Goal: Task Accomplishment & Management: Use online tool/utility

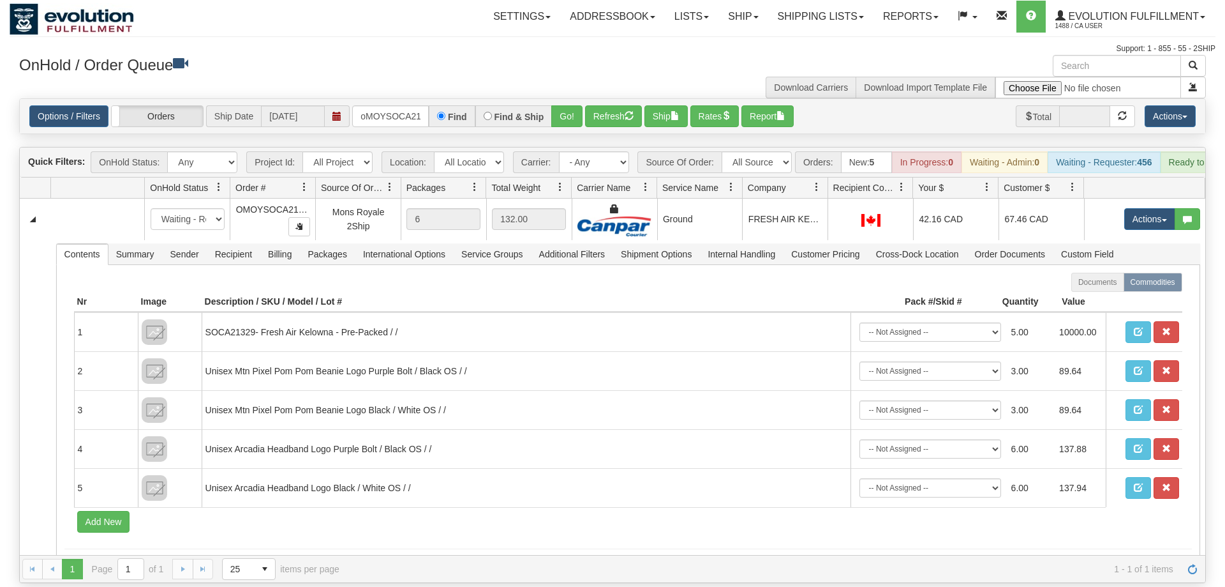
click at [401, 105] on input "oMOYSOCA21329" at bounding box center [390, 116] width 77 height 22
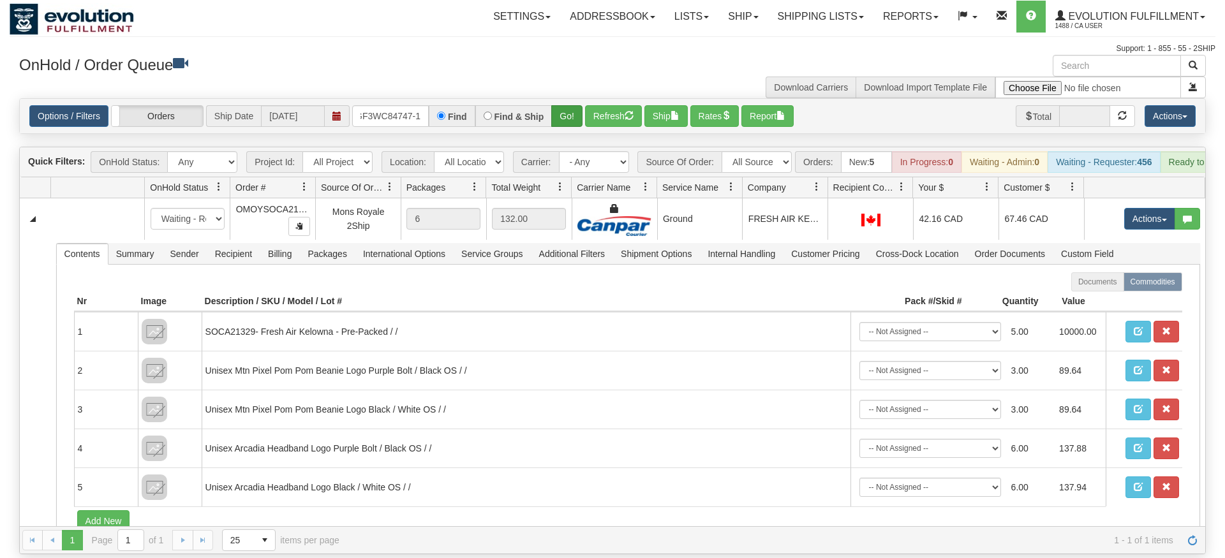
type input "OGF3WC84747-1"
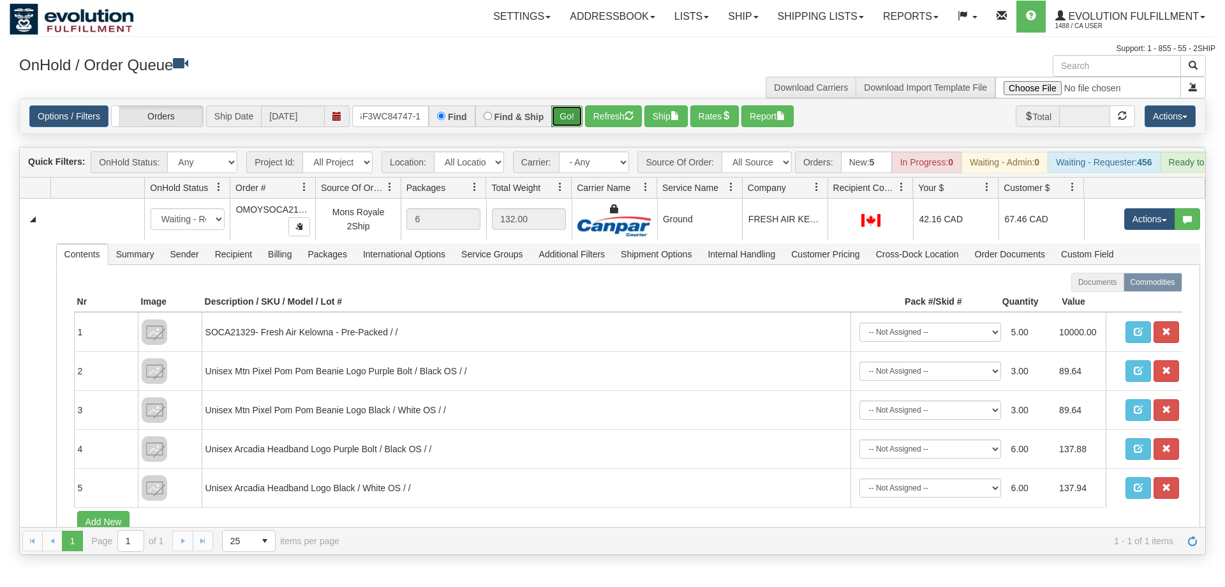
click at [576, 126] on div "Is equal to Is not equal to Contains Does not contains CAD USD EUR ZAR [PERSON_…" at bounding box center [613, 326] width 1206 height 456
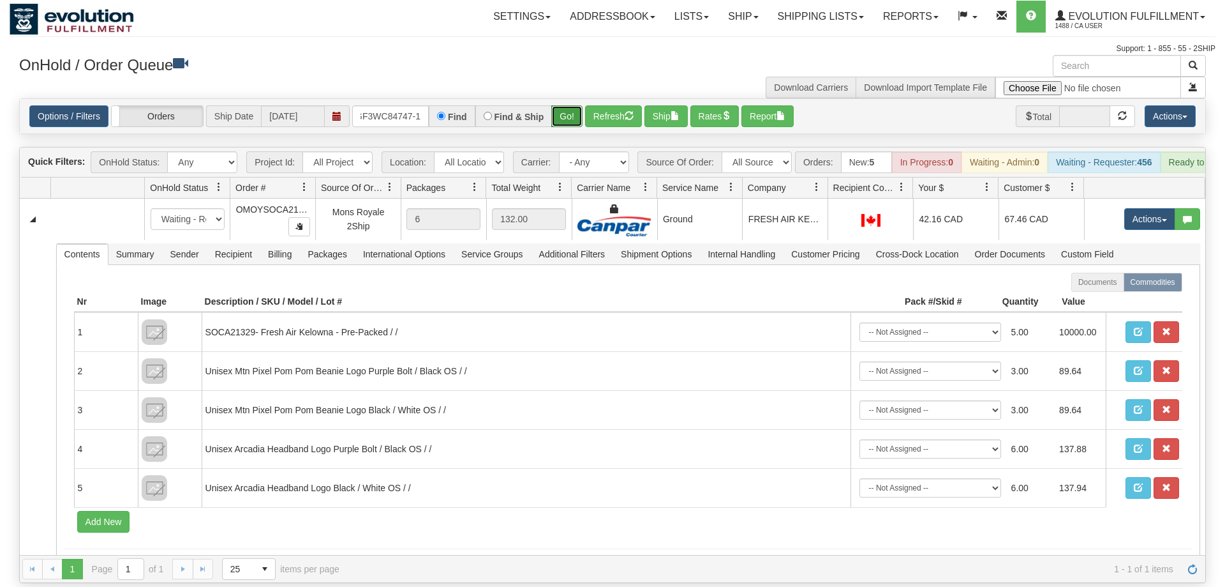
click at [571, 105] on button "Go!" at bounding box center [566, 116] width 31 height 22
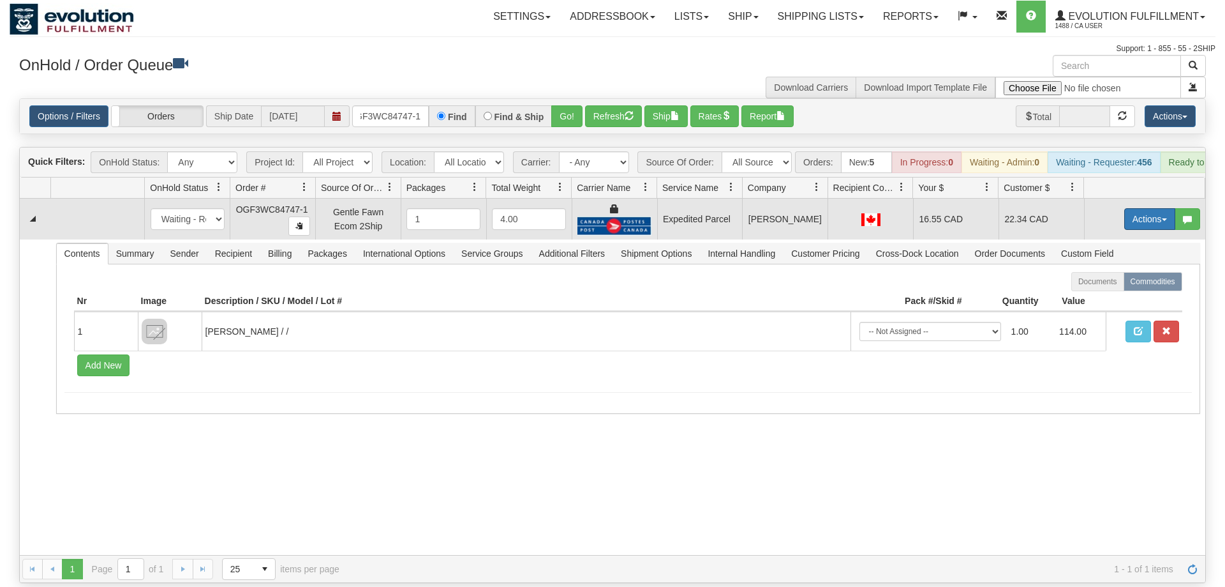
click at [1145, 209] on button "Actions" at bounding box center [1150, 219] width 51 height 22
click at [1109, 288] on span "Ship" at bounding box center [1099, 293] width 27 height 10
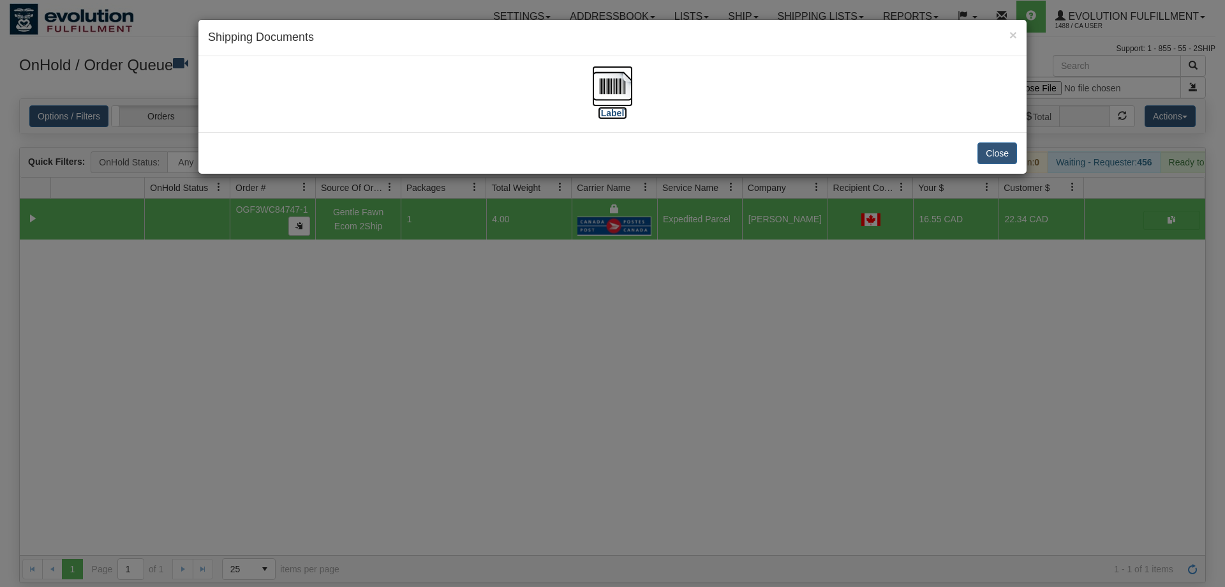
click at [604, 89] on img at bounding box center [612, 86] width 41 height 41
click at [421, 340] on div "× Shipping Documents [Label] Close" at bounding box center [612, 293] width 1225 height 587
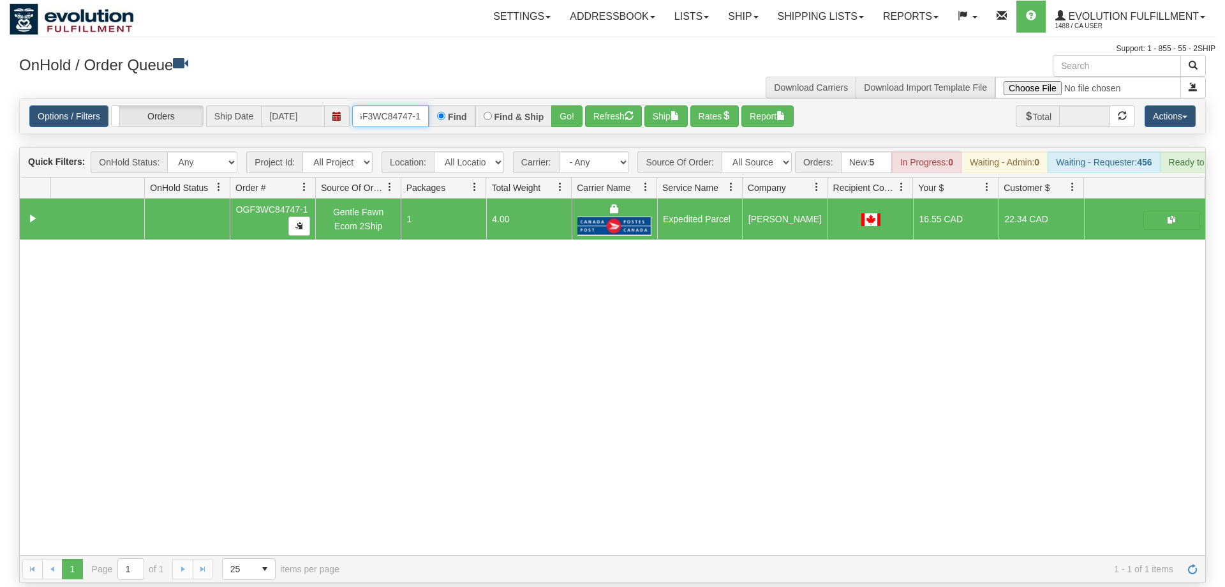
click at [383, 105] on input "OGF3WC84747-1" at bounding box center [390, 116] width 77 height 22
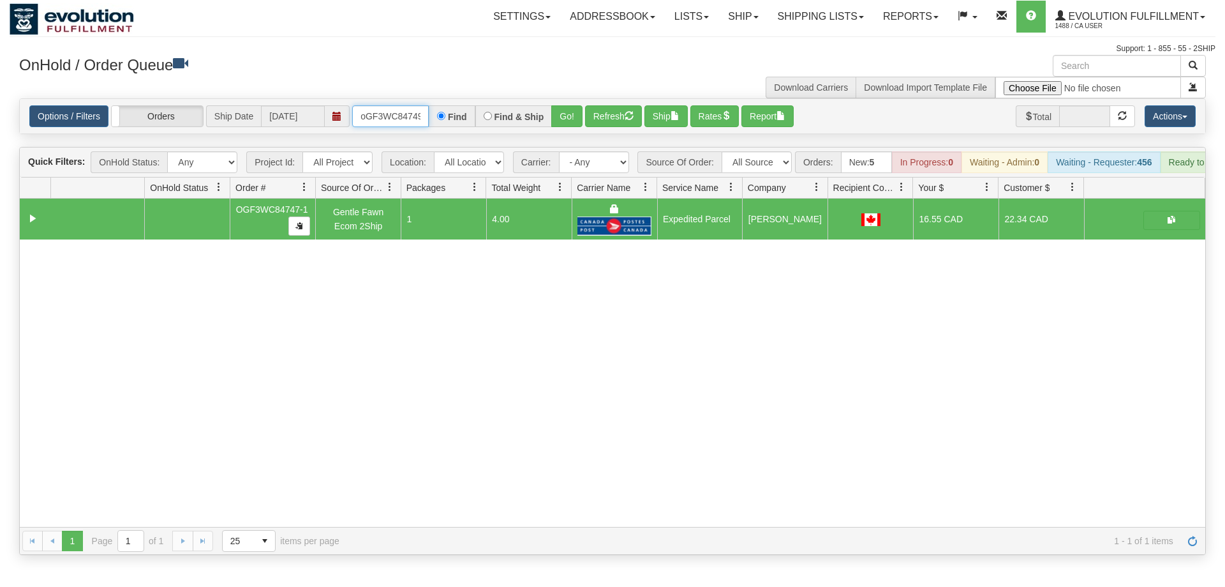
scroll to position [0, 10]
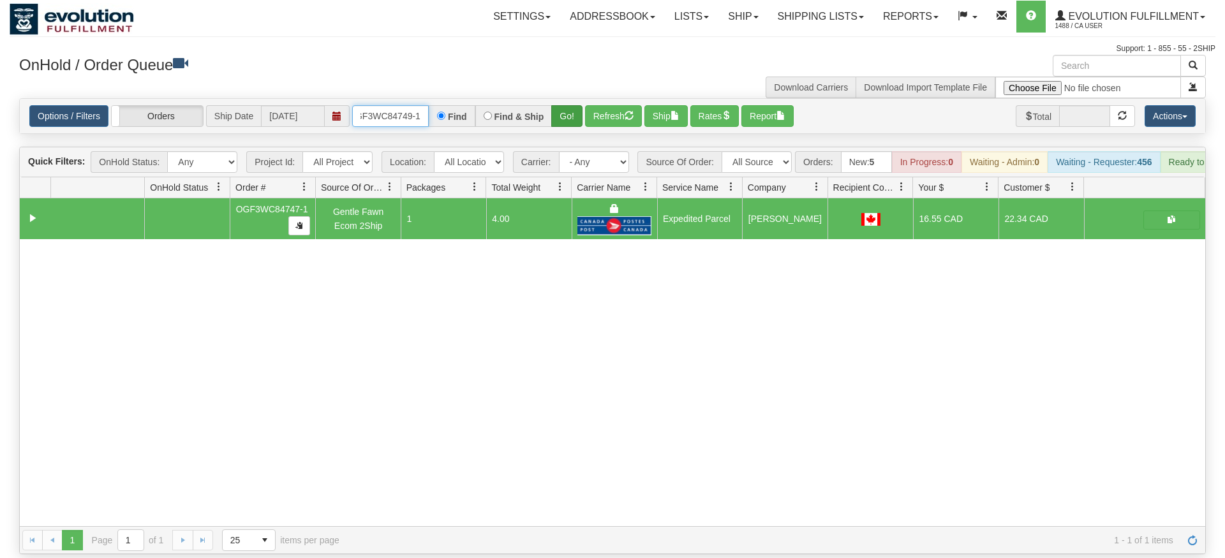
type input "oGF3WC84749-1"
drag, startPoint x: 564, startPoint y: 97, endPoint x: 562, endPoint y: 121, distance: 24.3
click at [563, 124] on div "Is equal to Is not equal to Contains Does not contains CAD USD EUR ZAR [PERSON_…" at bounding box center [613, 326] width 1206 height 456
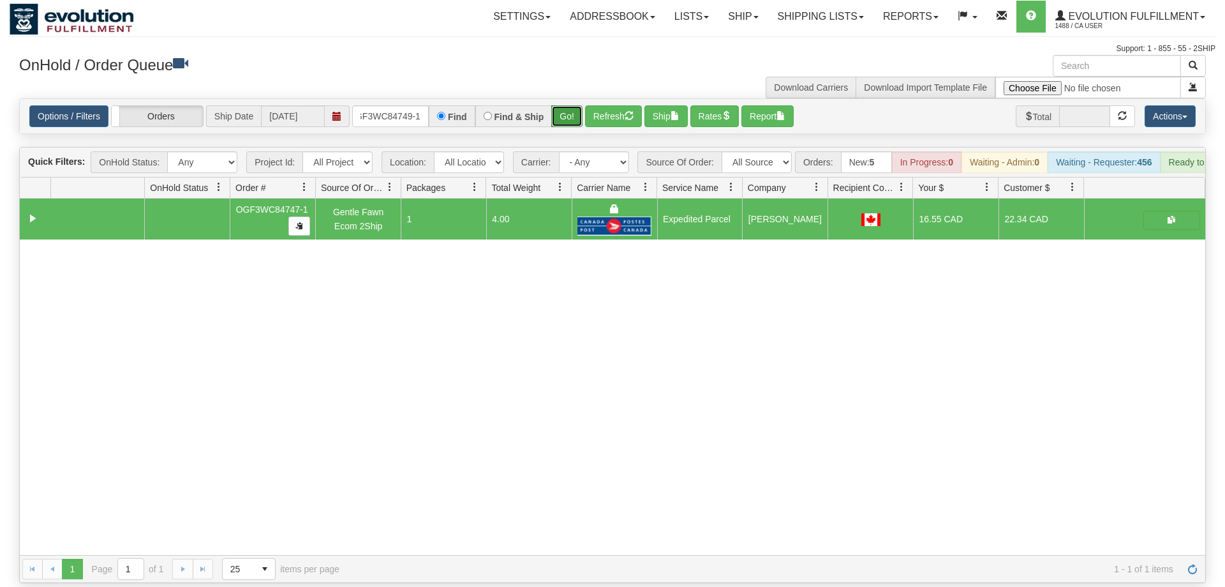
click at [571, 105] on button "Go!" at bounding box center [566, 116] width 31 height 22
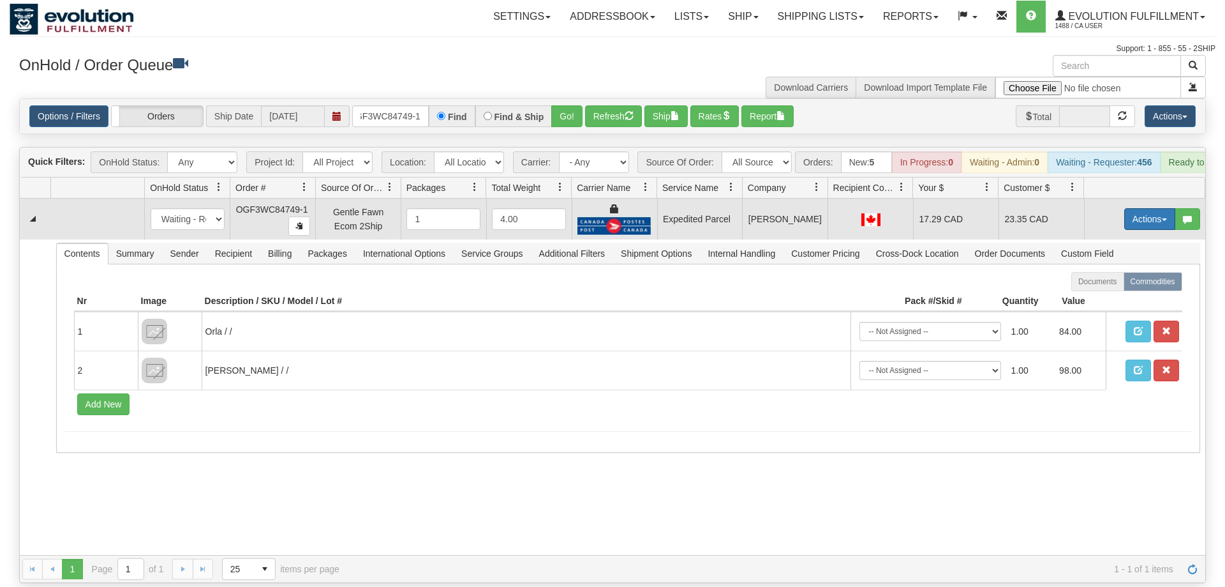
click at [1135, 208] on button "Actions" at bounding box center [1150, 219] width 51 height 22
click at [1129, 285] on link "Ship" at bounding box center [1124, 293] width 102 height 17
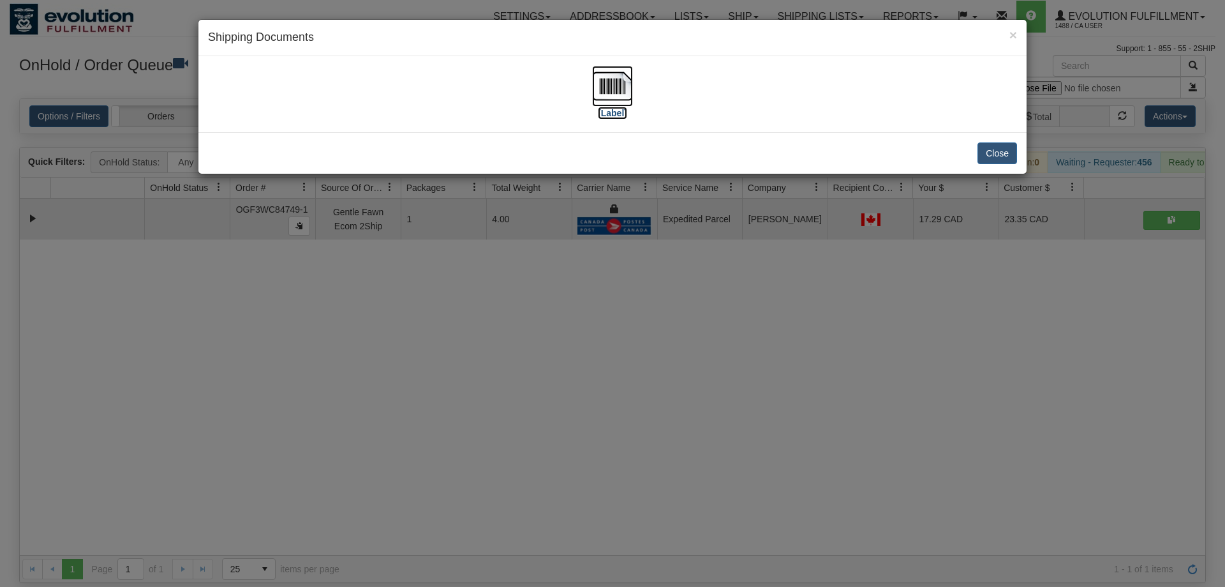
click at [611, 91] on img at bounding box center [612, 86] width 41 height 41
click at [556, 326] on div "× Shipping Documents [Label] Close" at bounding box center [612, 293] width 1225 height 587
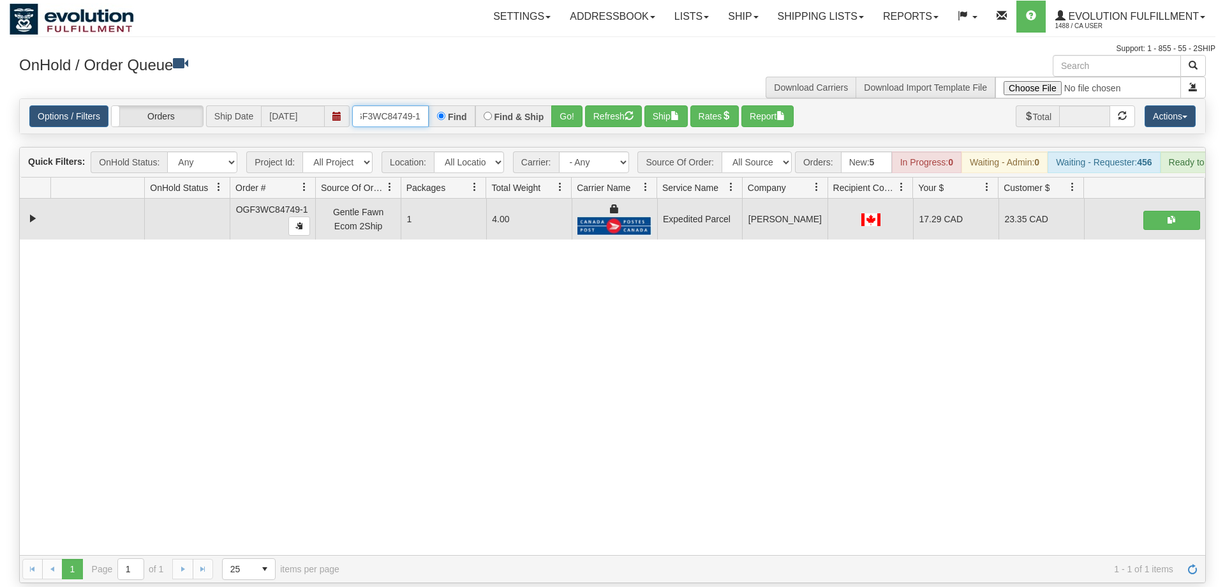
click at [407, 107] on input "oGF3WC84749-1" at bounding box center [390, 116] width 77 height 22
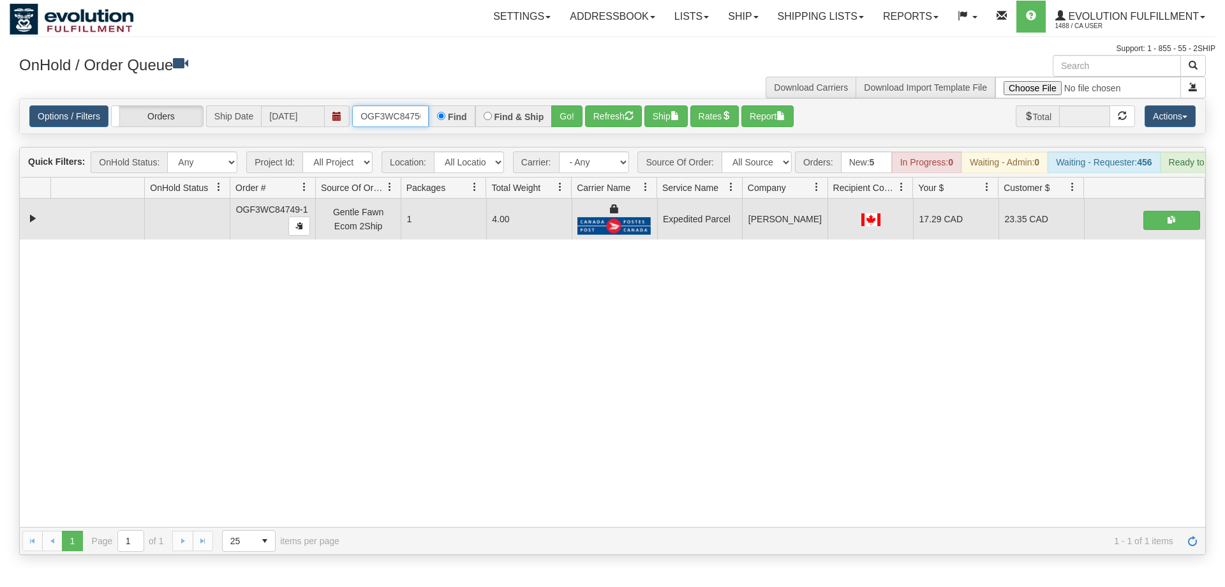
scroll to position [0, 12]
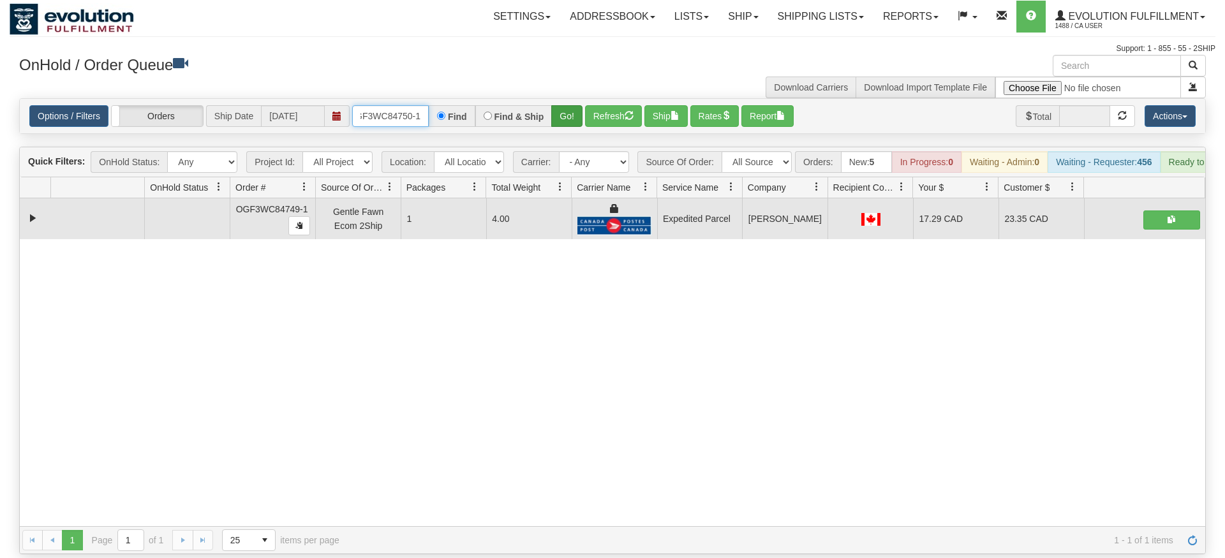
type input "OGF3WC84750-1"
drag, startPoint x: 571, startPoint y: 91, endPoint x: 568, endPoint y: 119, distance: 28.2
click at [568, 119] on div "Is equal to Is not equal to Contains Does not contains CAD USD EUR ZAR [PERSON_…" at bounding box center [613, 326] width 1206 height 456
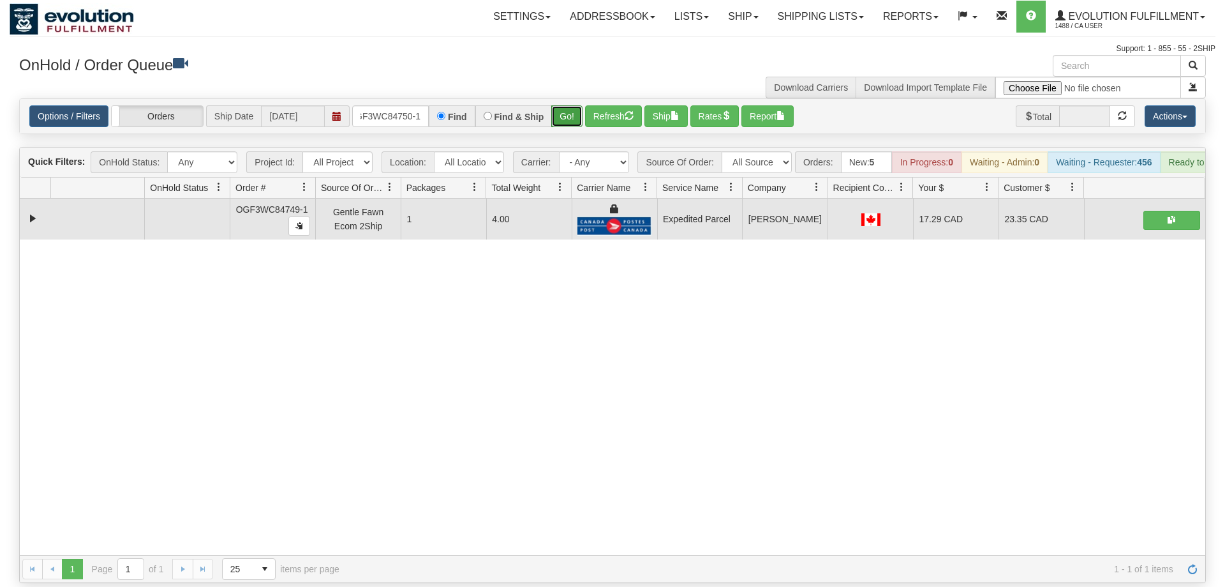
click at [571, 105] on button "Go!" at bounding box center [566, 116] width 31 height 22
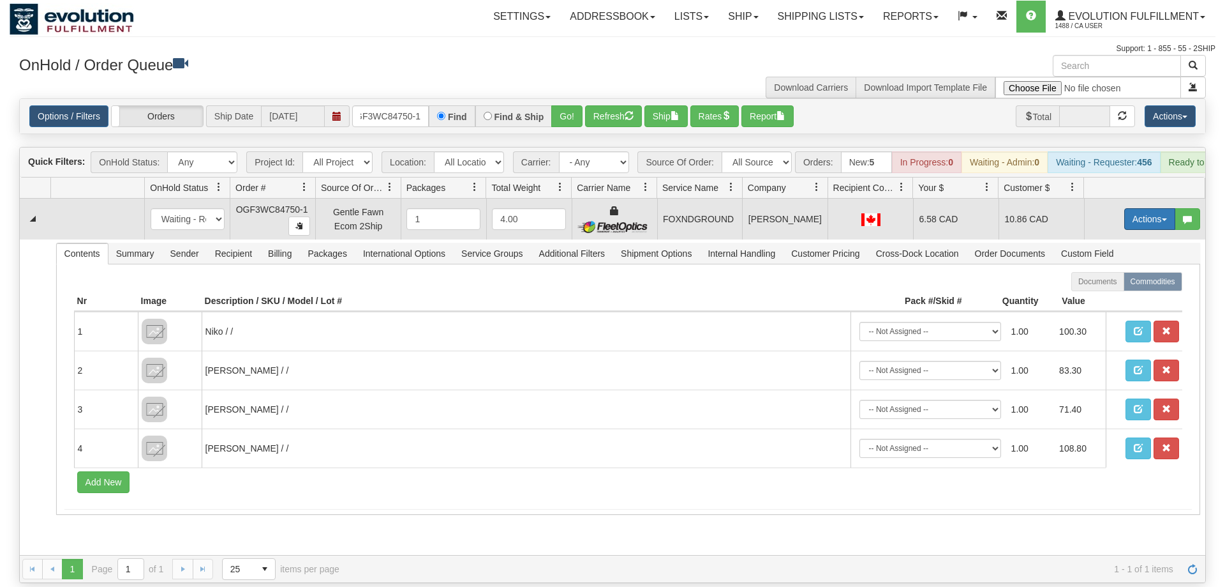
click at [1146, 208] on button "Actions" at bounding box center [1150, 219] width 51 height 22
click at [1123, 285] on link "Ship" at bounding box center [1124, 293] width 102 height 17
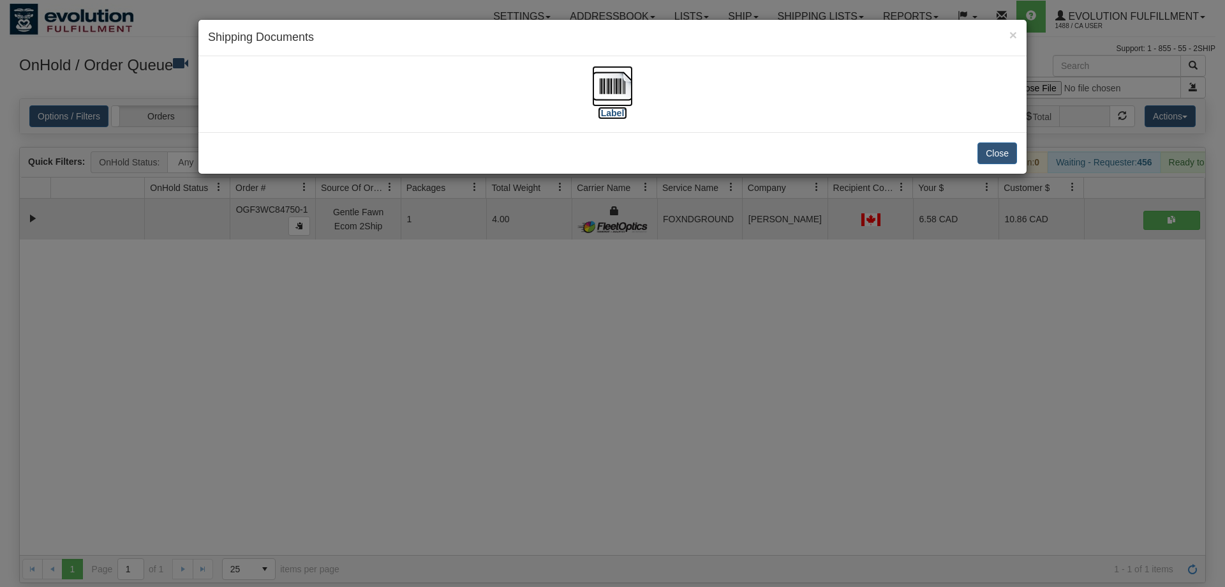
click at [602, 89] on img at bounding box center [612, 86] width 41 height 41
click at [530, 353] on div "× Shipping Documents [Label] Close" at bounding box center [612, 293] width 1225 height 587
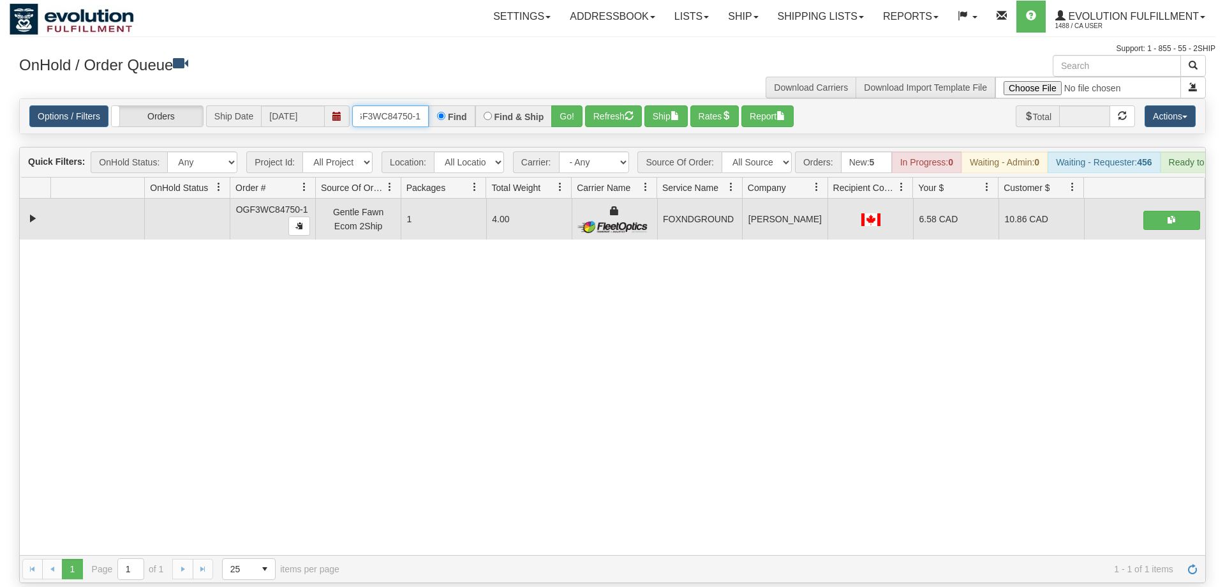
click at [403, 105] on input "OGF3WC84750-1" at bounding box center [390, 116] width 77 height 22
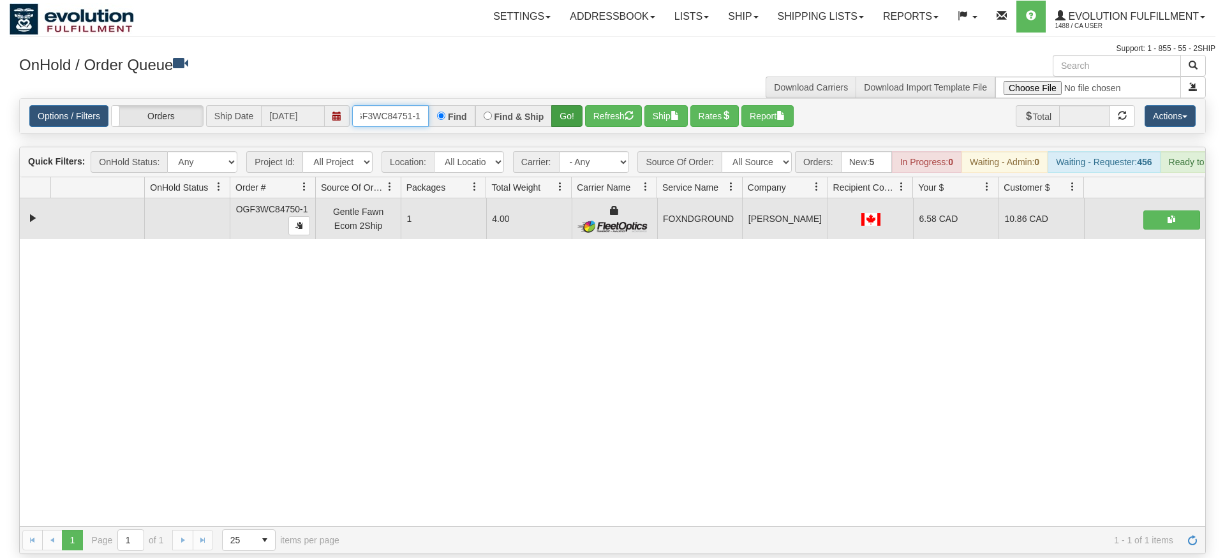
type input "oGF3WC84751-1"
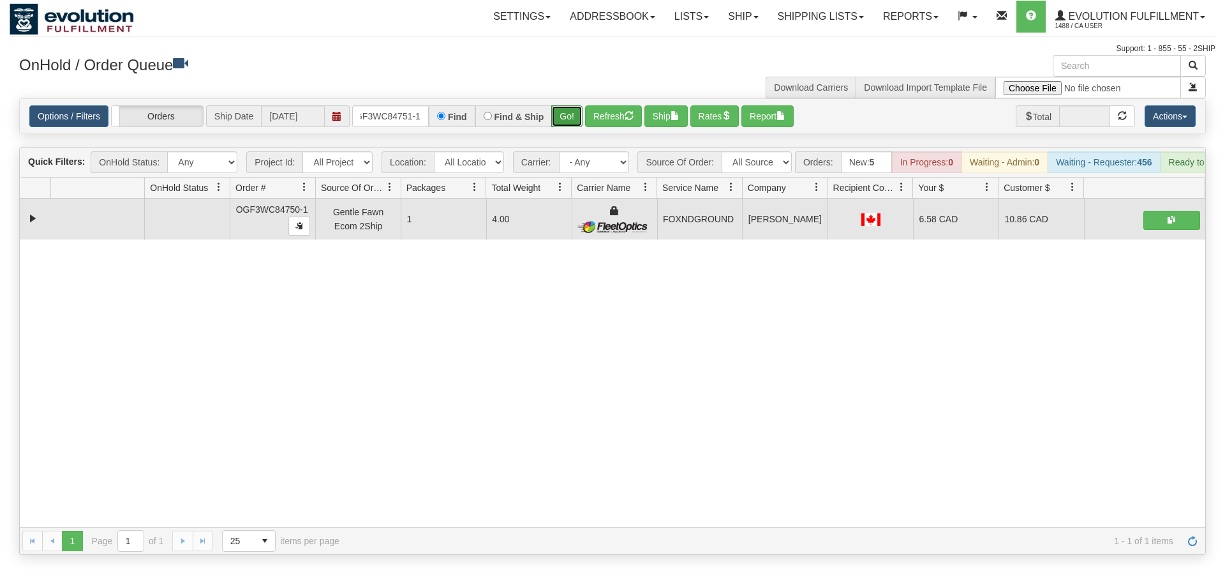
click at [562, 130] on div "Is equal to Is not equal to Contains Does not contains CAD USD EUR ZAR [PERSON_…" at bounding box center [613, 326] width 1206 height 456
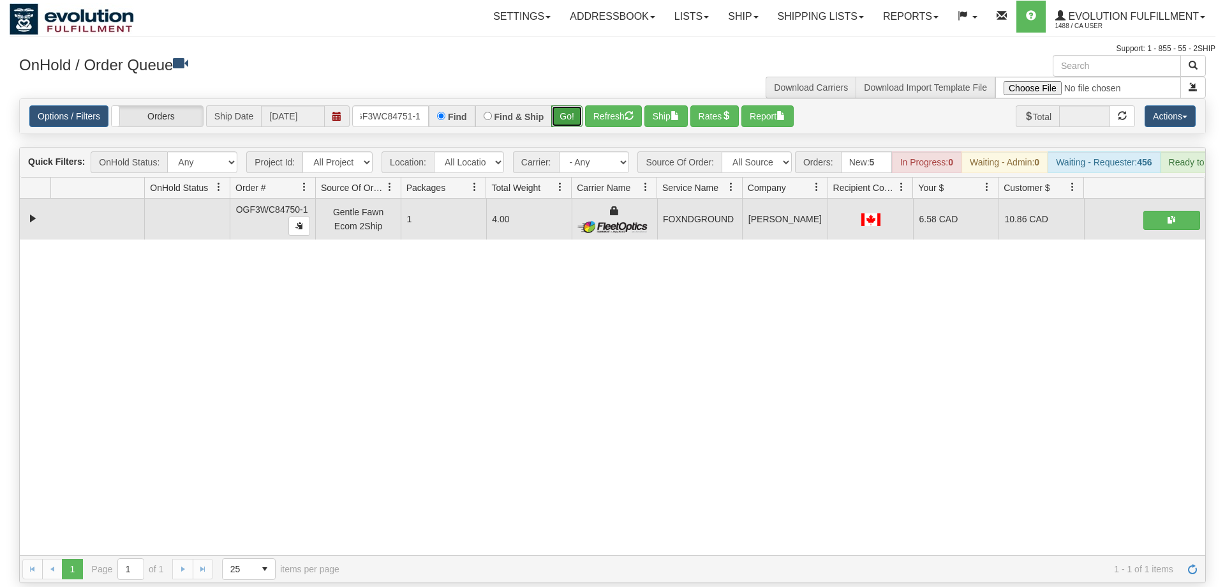
click at [567, 105] on button "Go!" at bounding box center [566, 116] width 31 height 22
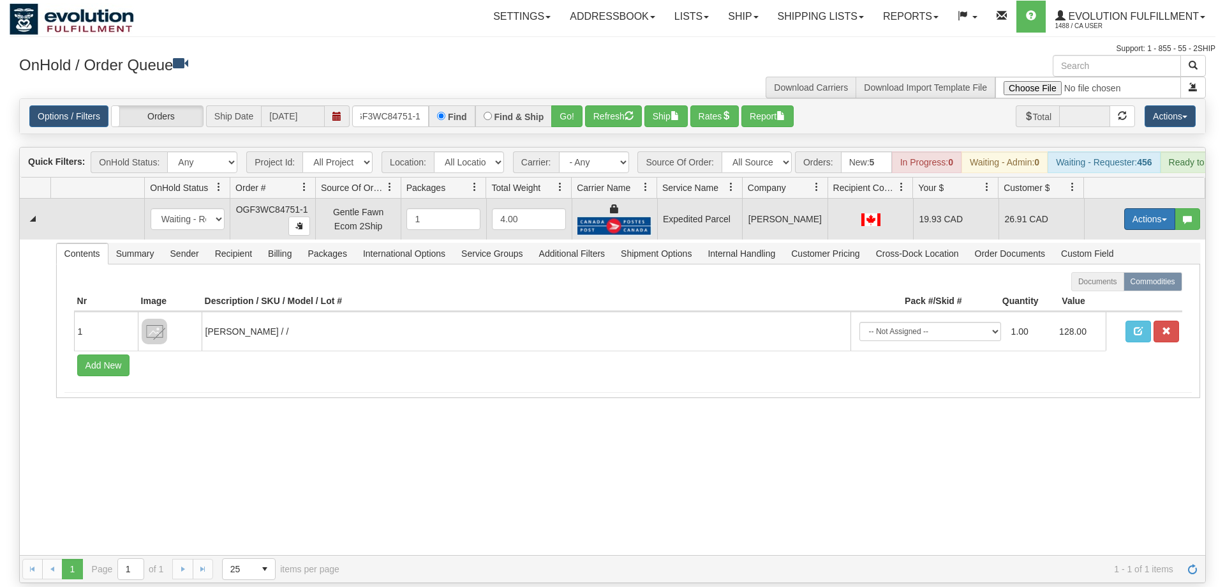
click at [1156, 208] on button "Actions" at bounding box center [1150, 219] width 51 height 22
click at [1127, 285] on link "Ship" at bounding box center [1124, 293] width 102 height 17
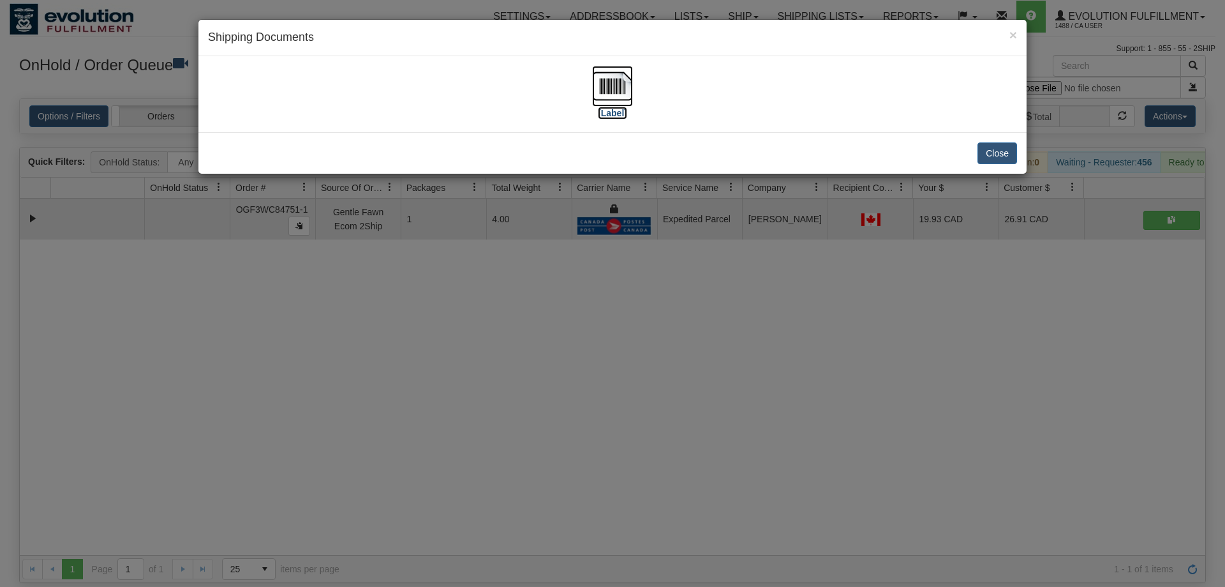
click at [627, 74] on img at bounding box center [612, 86] width 41 height 41
click at [414, 363] on div "× Shipping Documents [Label] Close" at bounding box center [612, 293] width 1225 height 587
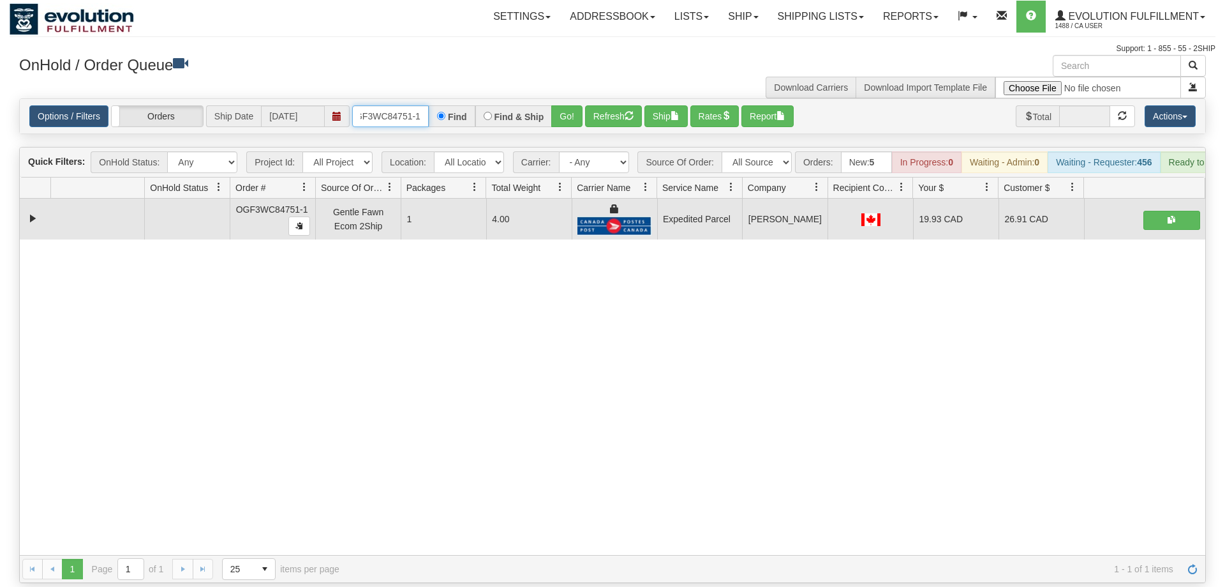
click at [395, 105] on input "oGF3WC84751-1" at bounding box center [390, 116] width 77 height 22
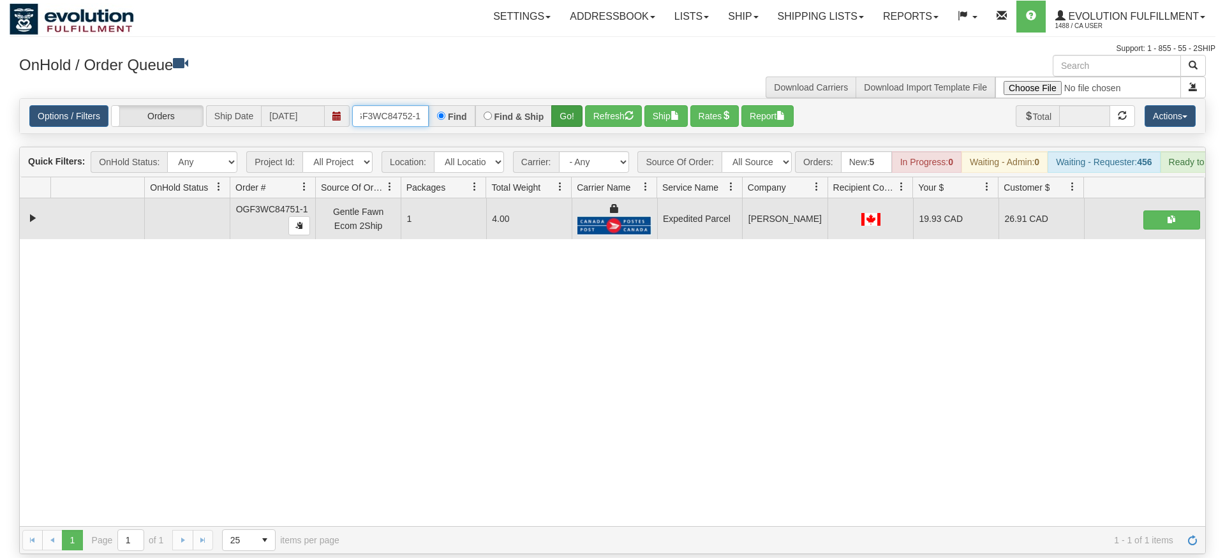
type input "OGF3WC84752-1"
click at [564, 117] on div "Is equal to Is not equal to Contains Does not contains CAD USD EUR ZAR [PERSON_…" at bounding box center [613, 326] width 1206 height 456
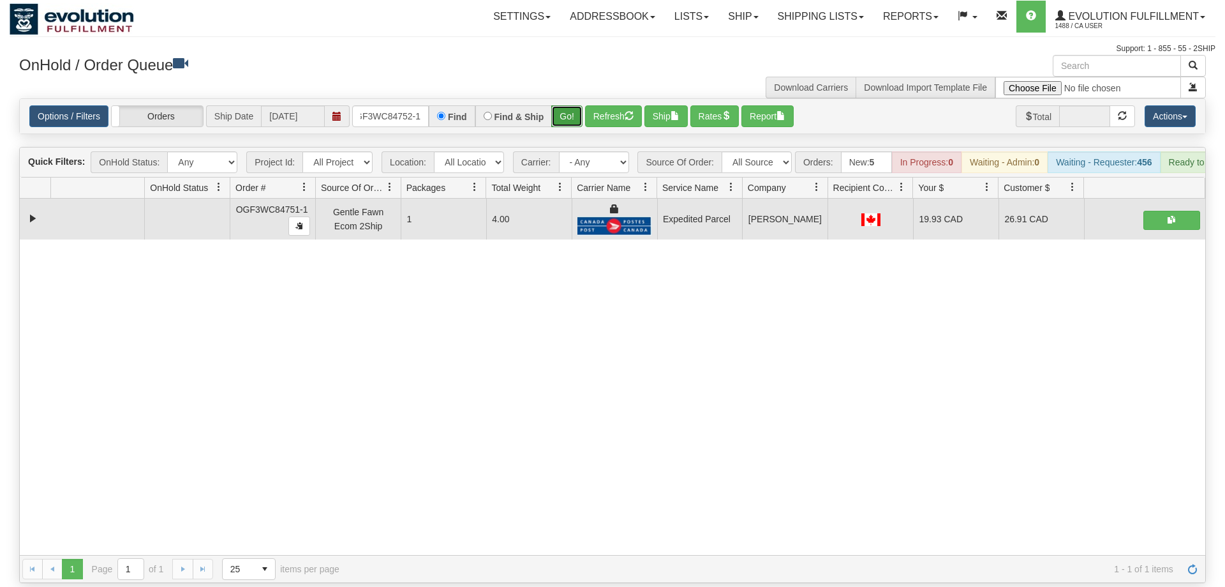
click at [567, 105] on button "Go!" at bounding box center [566, 116] width 31 height 22
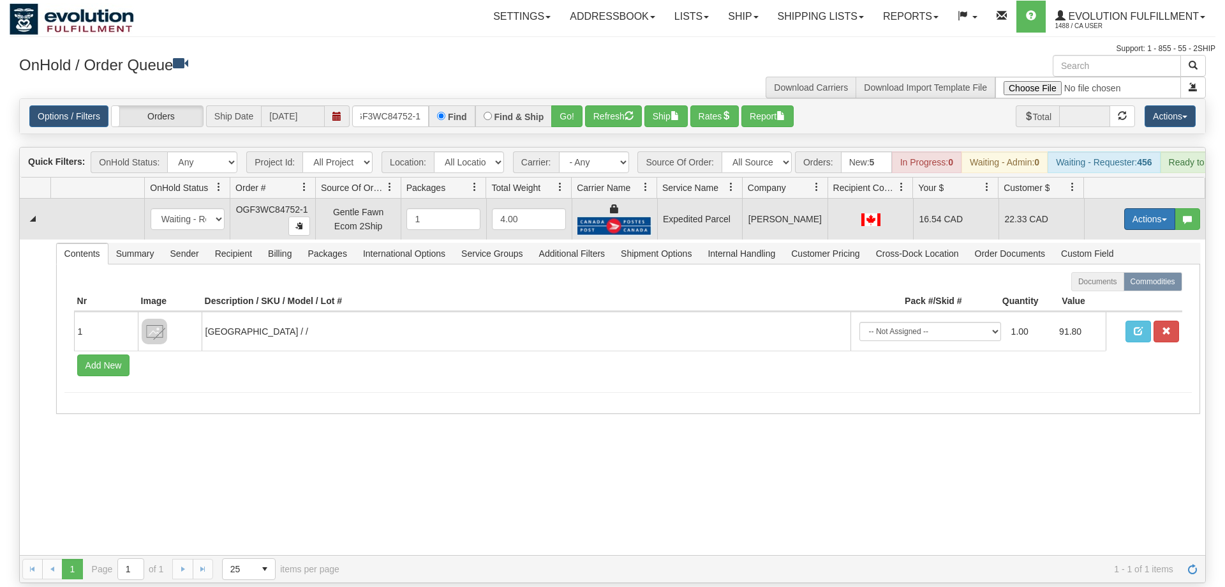
click at [1164, 208] on button "Actions" at bounding box center [1150, 219] width 51 height 22
click at [1111, 285] on link "Ship" at bounding box center [1124, 293] width 102 height 17
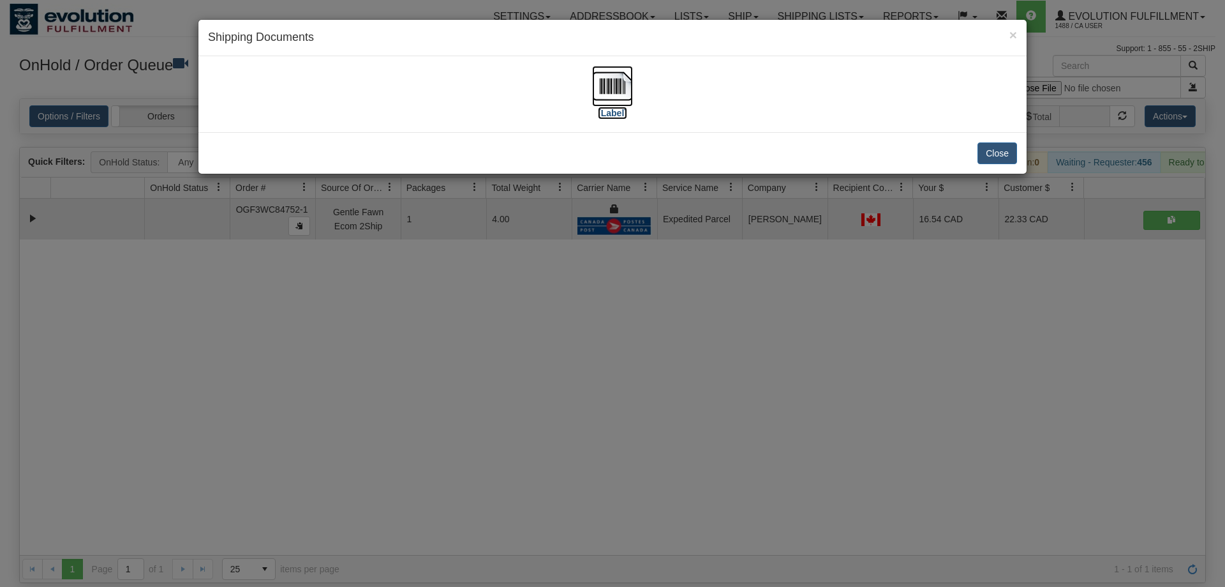
click at [595, 91] on img at bounding box center [612, 86] width 41 height 41
drag, startPoint x: 528, startPoint y: 379, endPoint x: 431, endPoint y: 47, distance: 346.2
click at [522, 368] on div "× Shipping Documents [Label] Close" at bounding box center [612, 293] width 1225 height 587
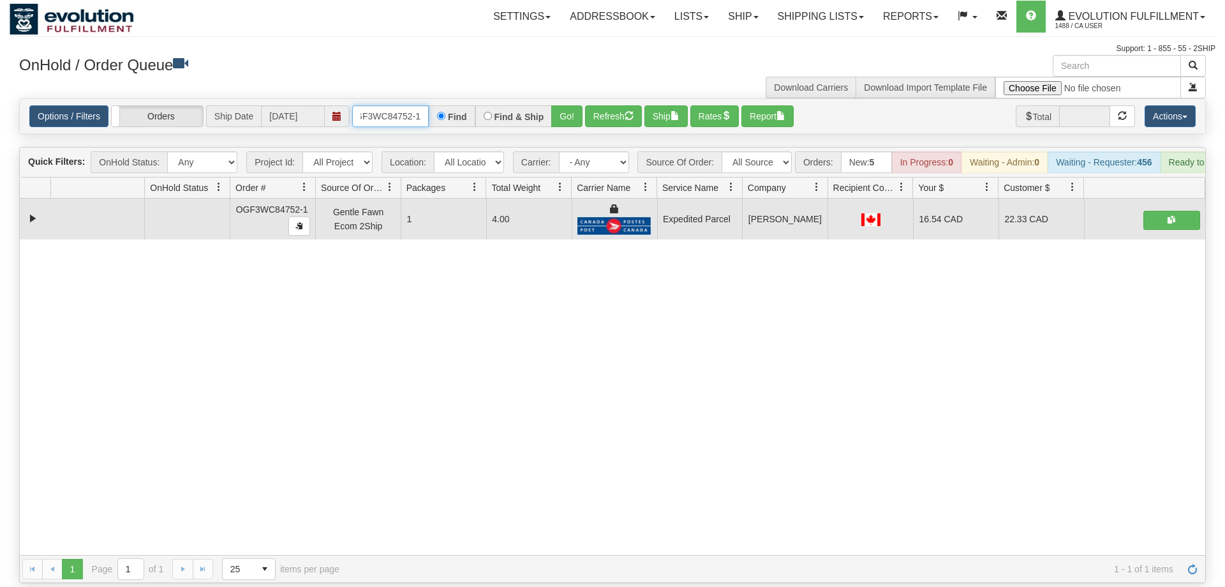
click at [401, 105] on input "OGF3WC84752-1" at bounding box center [390, 116] width 77 height 22
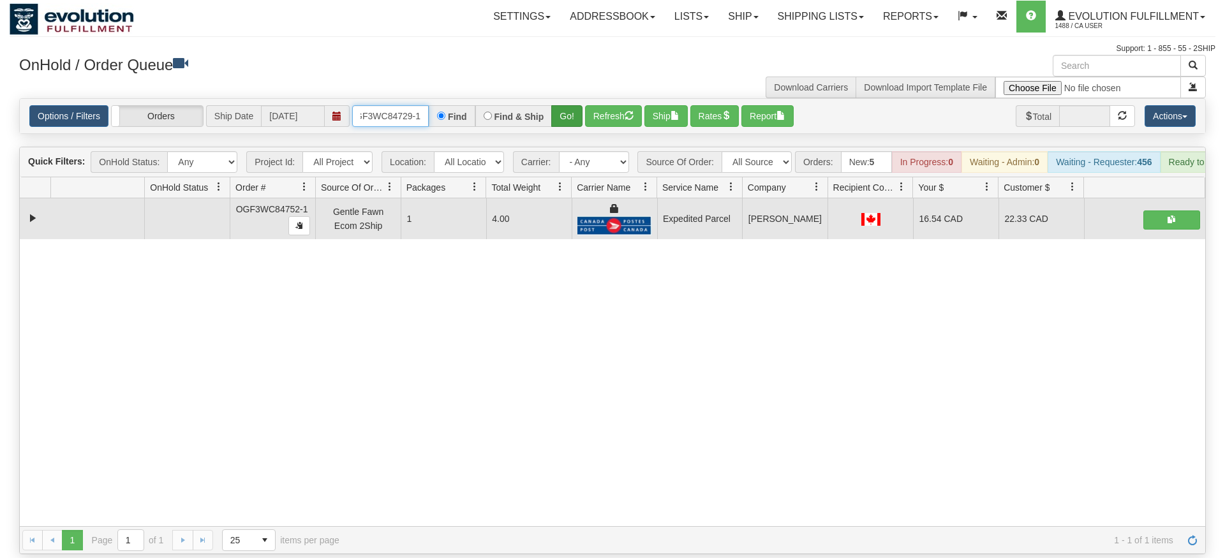
type input "OGF3WC84729-1"
click at [567, 129] on div "Is equal to Is not equal to Contains Does not contains CAD USD EUR ZAR [PERSON_…" at bounding box center [613, 326] width 1206 height 456
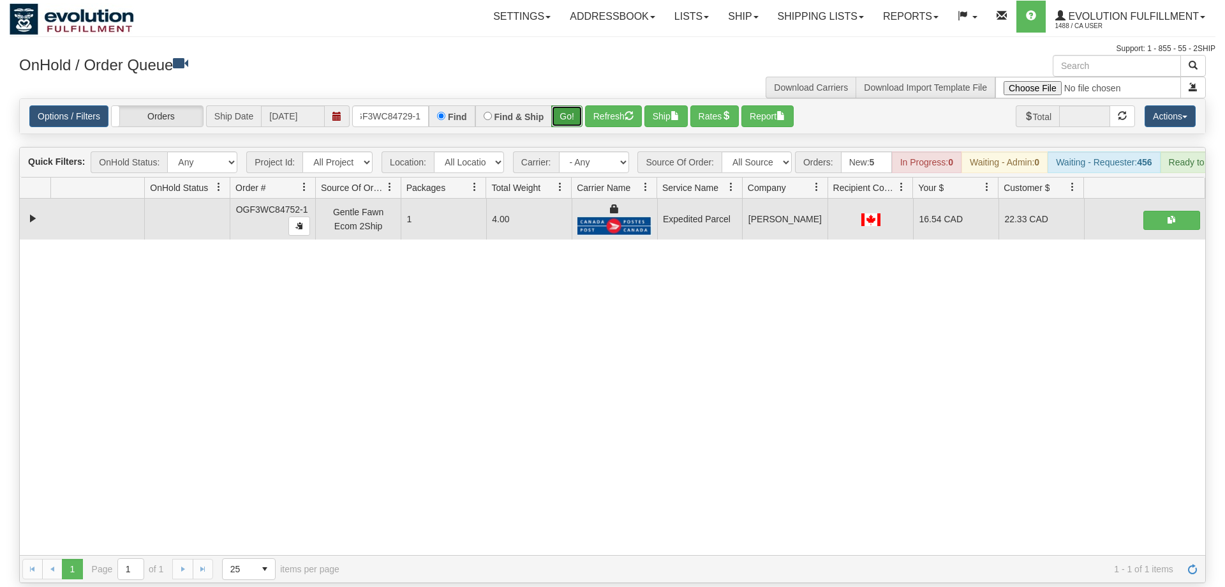
click at [567, 105] on button "Go!" at bounding box center [566, 116] width 31 height 22
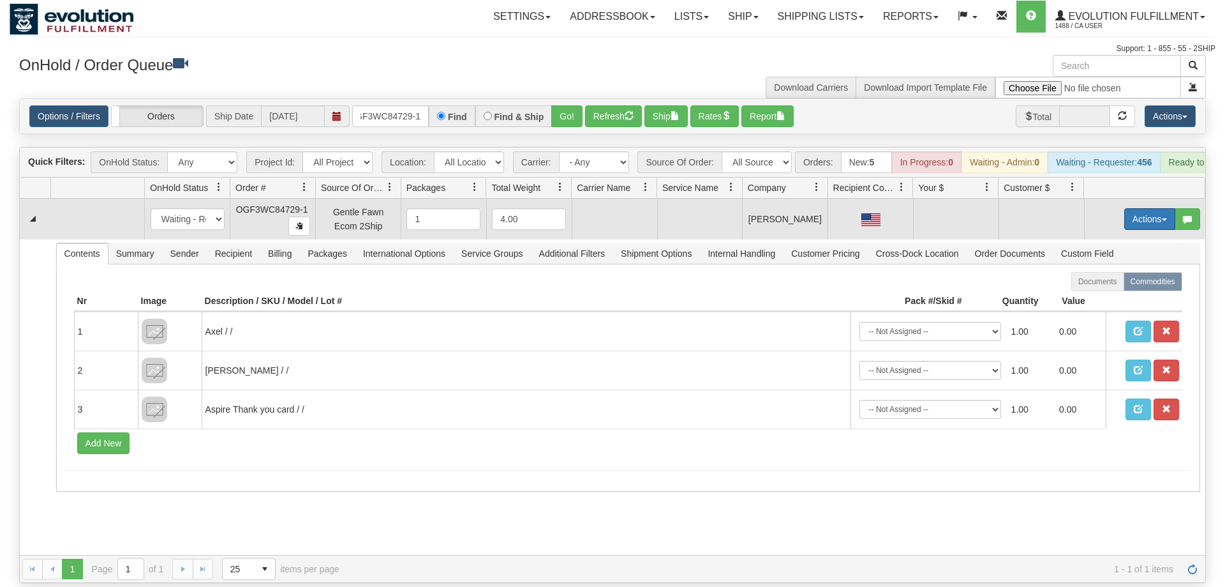
click at [1145, 208] on button "Actions" at bounding box center [1150, 219] width 51 height 22
click at [1123, 271] on span "Rate All Services" at bounding box center [1124, 276] width 77 height 10
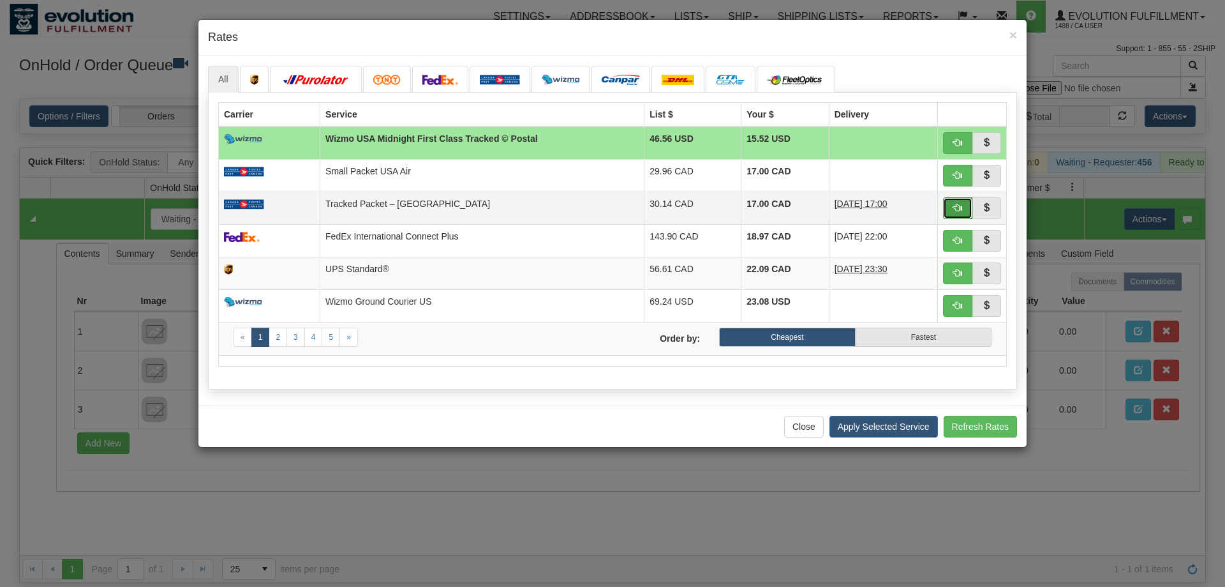
click at [950, 209] on button "button" at bounding box center [957, 208] width 29 height 22
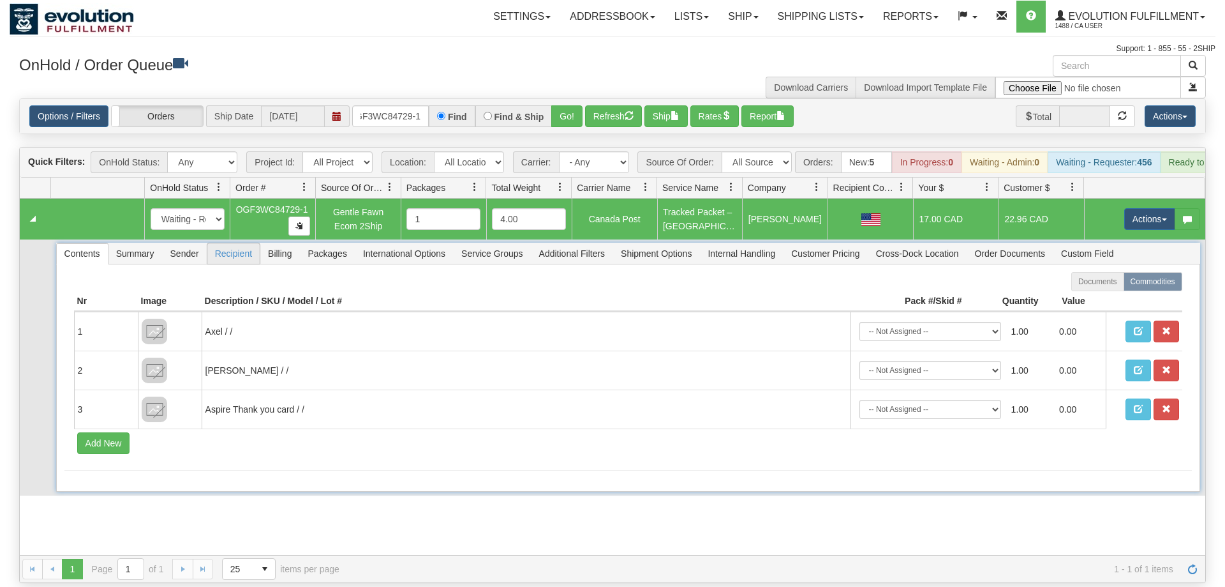
click at [248, 243] on span "Recipient" at bounding box center [233, 253] width 52 height 20
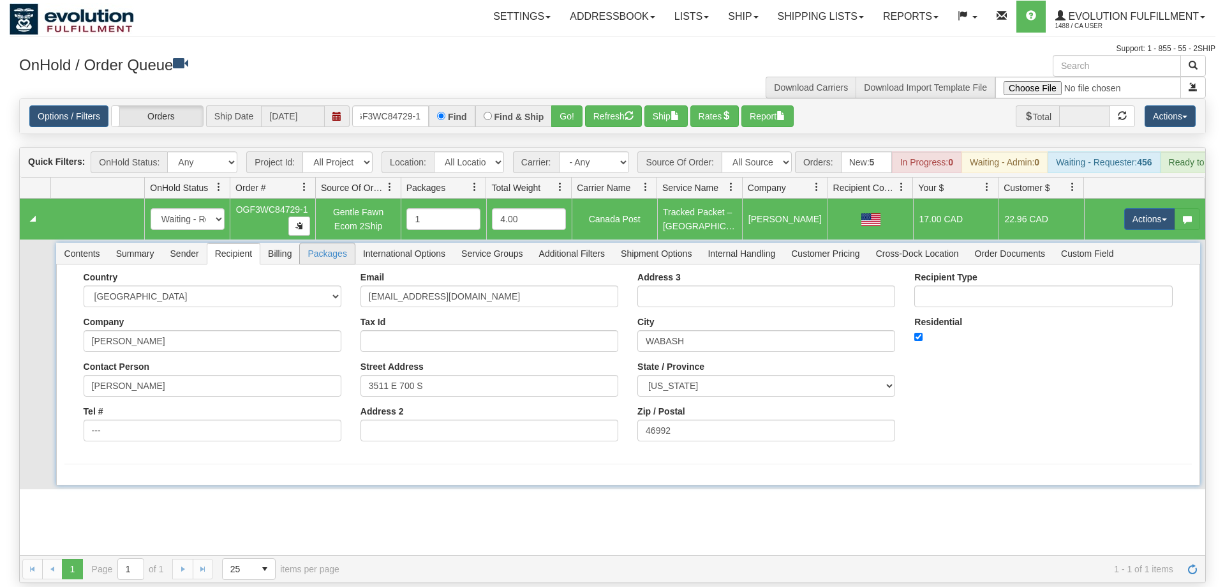
click at [301, 243] on span "Packages" at bounding box center [327, 253] width 54 height 20
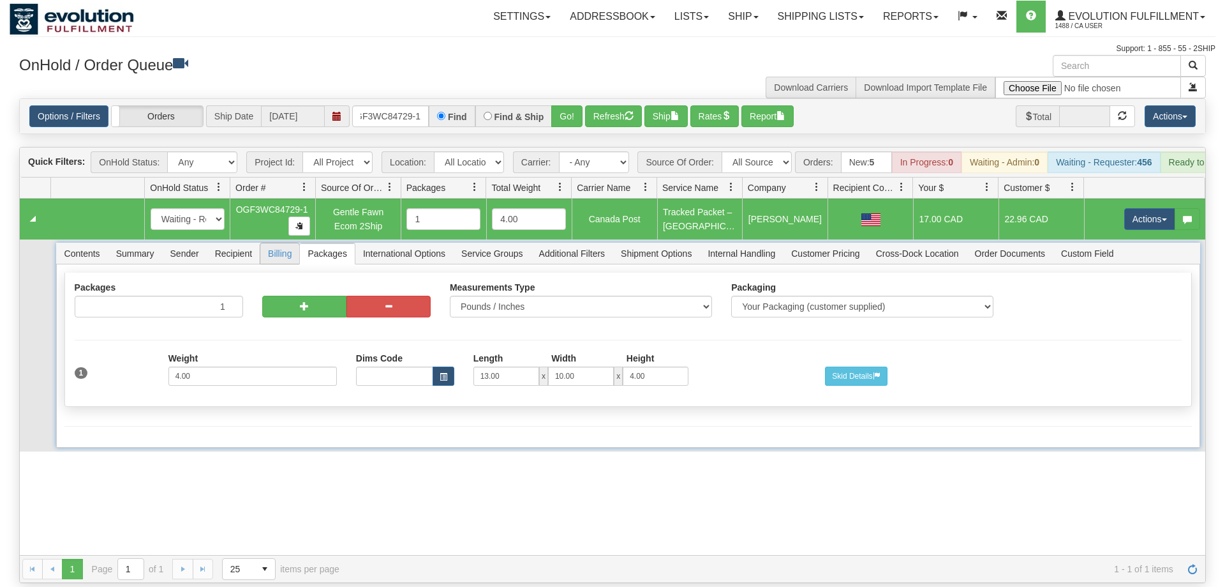
click at [284, 243] on span "Billing" at bounding box center [279, 253] width 39 height 20
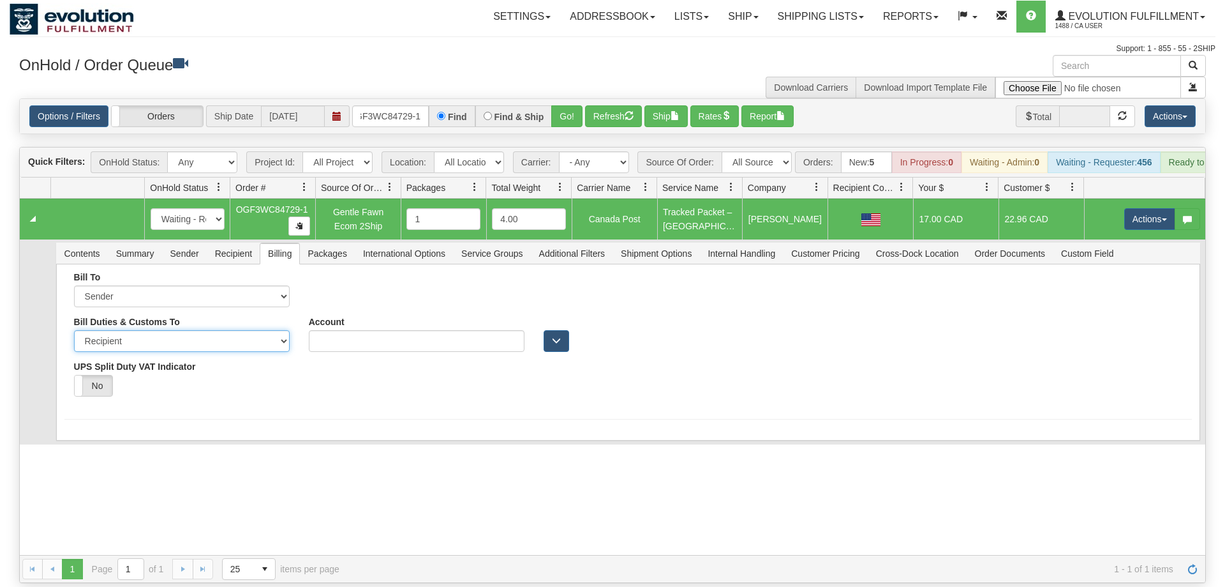
click at [74, 330] on select "Sender Recipient Third Party" at bounding box center [182, 341] width 216 height 22
select select "1"
click option "Sender" at bounding box center [0, 0] width 0 height 0
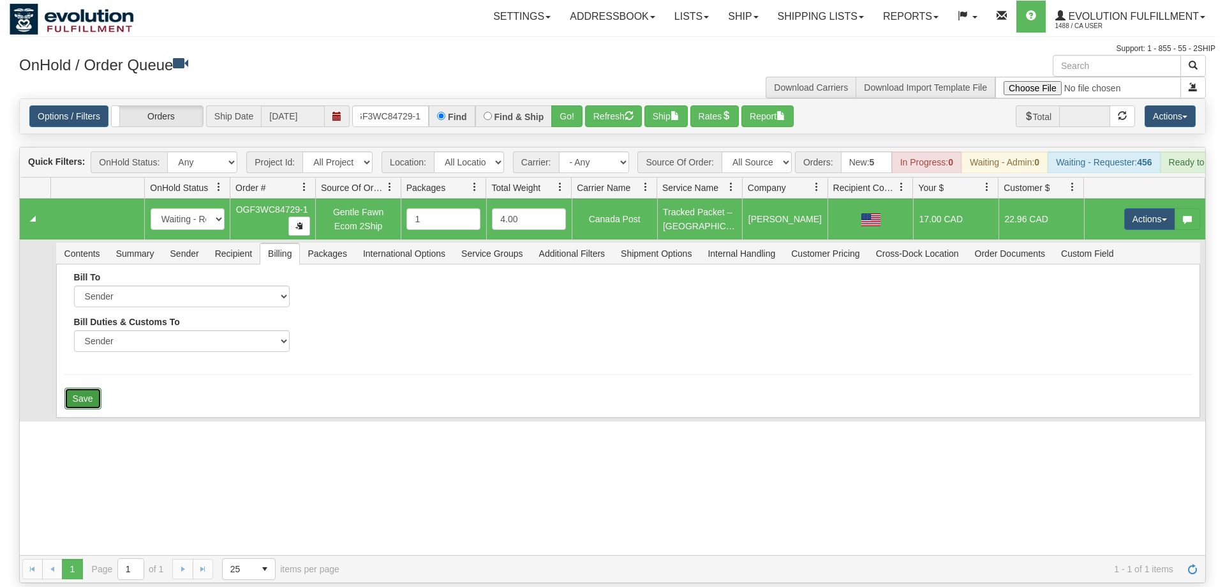
click at [90, 387] on button "Save" at bounding box center [82, 398] width 37 height 22
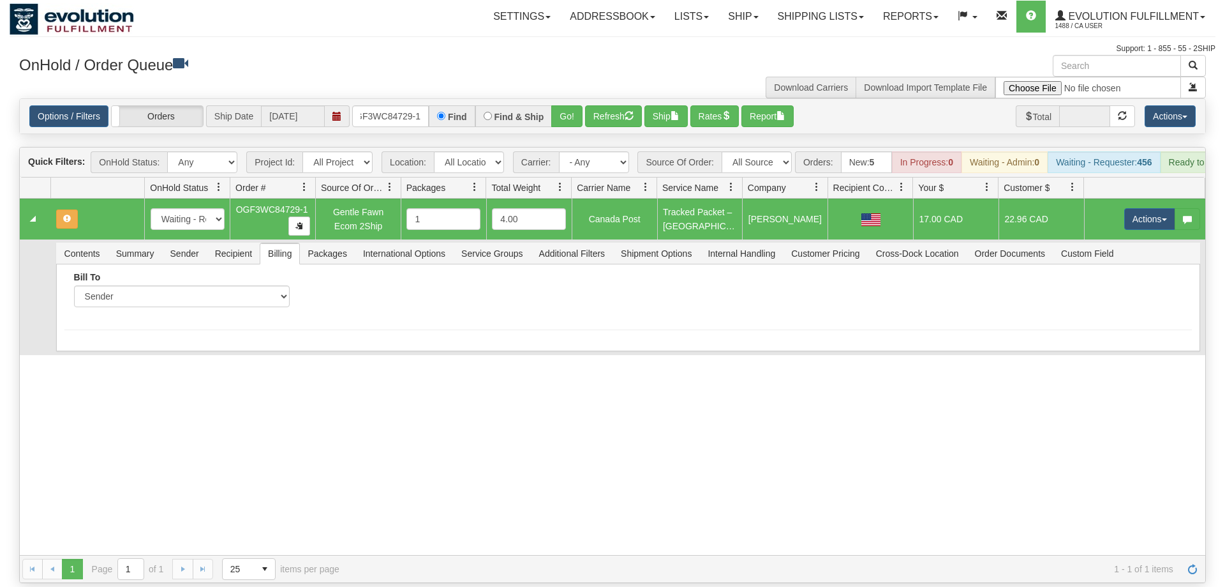
click at [615, 351] on div "31482638 EVOLUTION V3 90737713 0 New In Progress Waiting - Admin Waiting - Requ…" at bounding box center [613, 376] width 1186 height 356
click at [1122, 214] on td "Actions Open Refresh Rates Rate All Services Ship Delete Edit Items" at bounding box center [1144, 218] width 121 height 41
click at [1135, 208] on button "Actions" at bounding box center [1150, 219] width 51 height 22
click at [1124, 255] on span "Refresh Rates" at bounding box center [1119, 260] width 66 height 10
click at [1142, 208] on button "Actions" at bounding box center [1150, 219] width 51 height 22
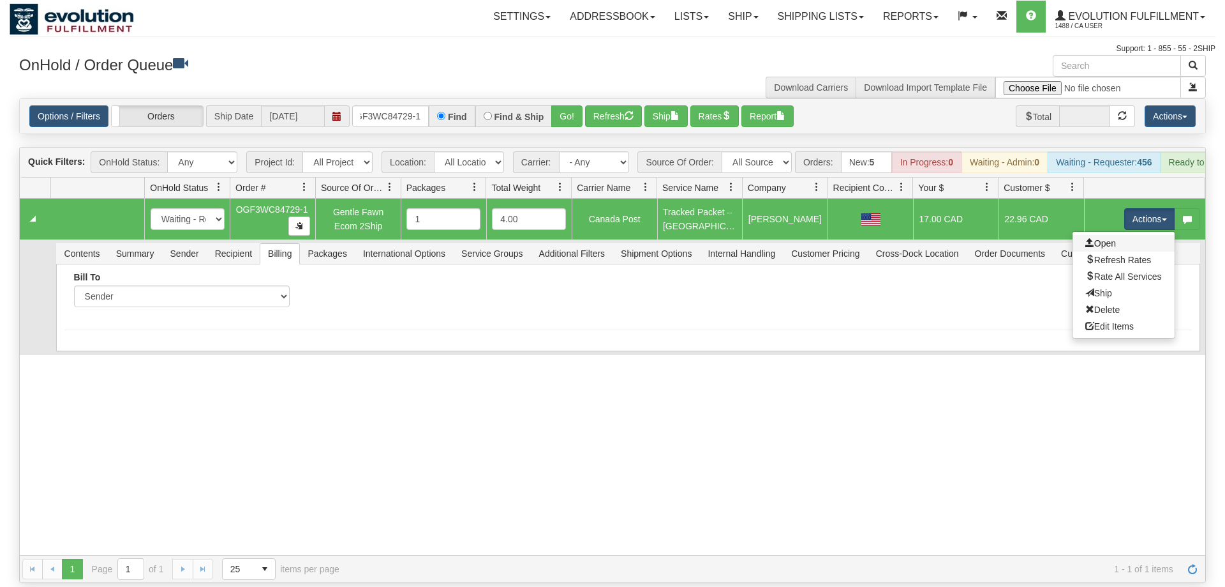
click at [1126, 235] on link "Open" at bounding box center [1124, 243] width 102 height 17
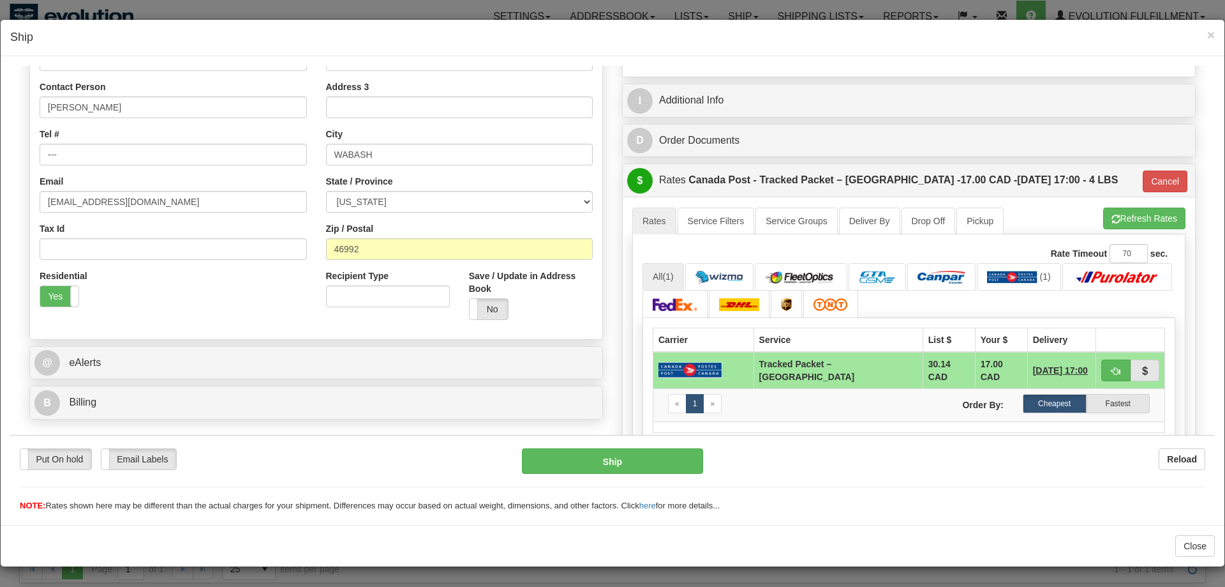
scroll to position [260, 0]
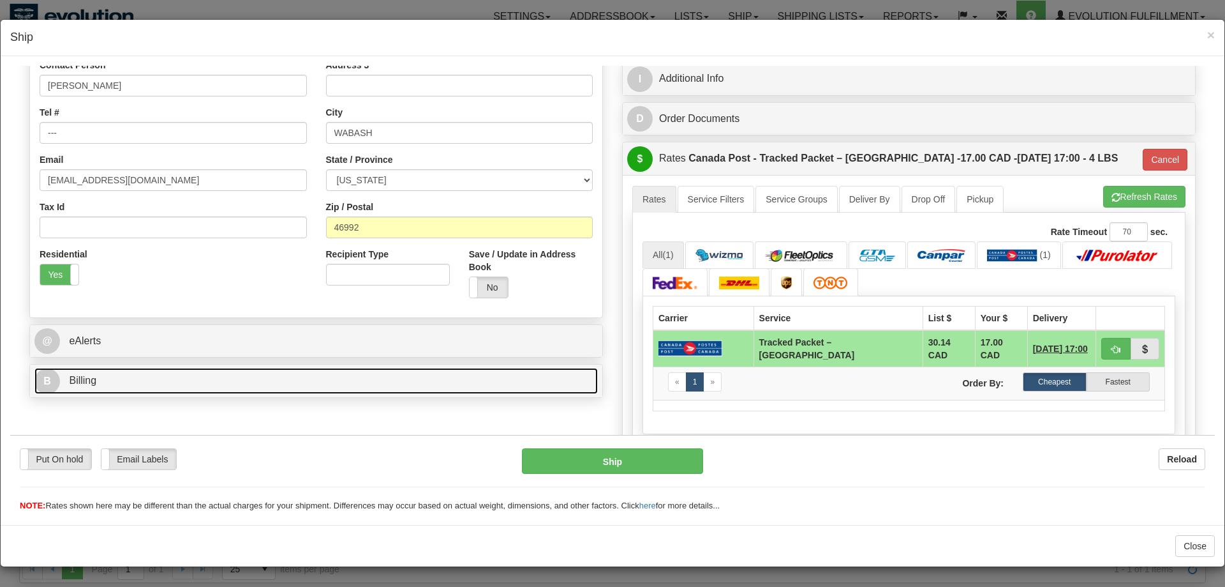
click at [145, 391] on link "B Billing" at bounding box center [316, 380] width 564 height 26
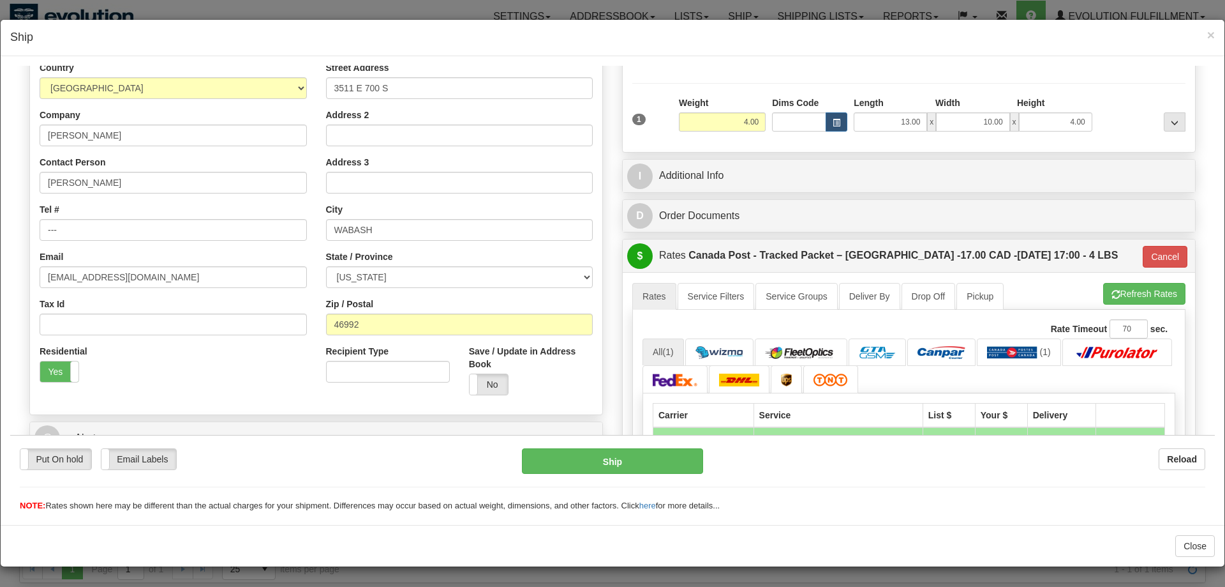
scroll to position [130, 0]
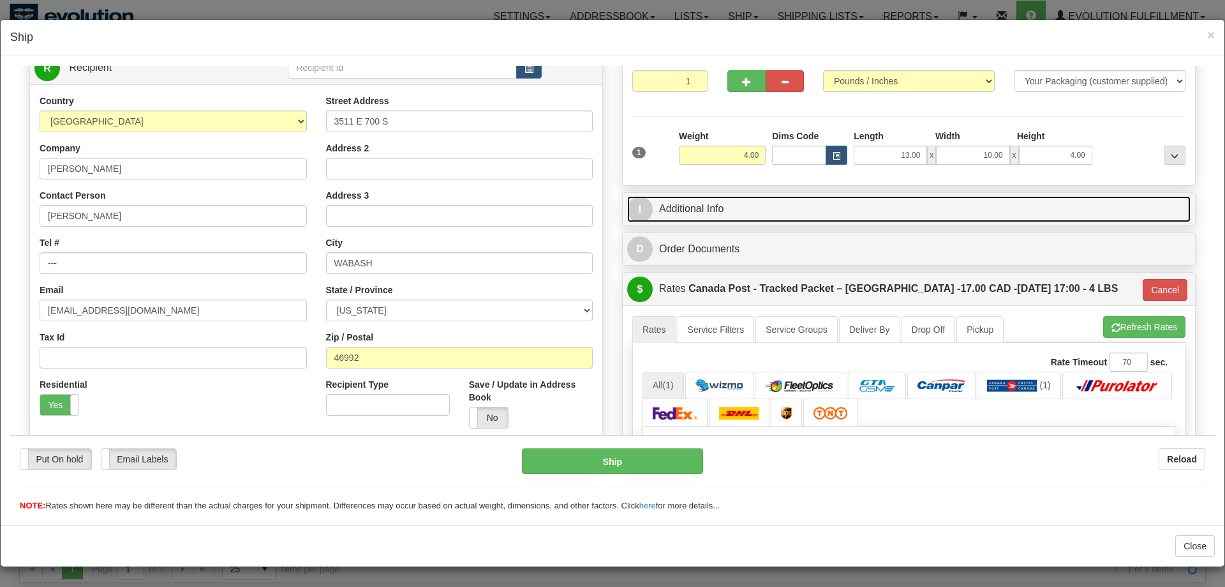
click at [747, 204] on link "I Additional Info" at bounding box center [909, 208] width 564 height 26
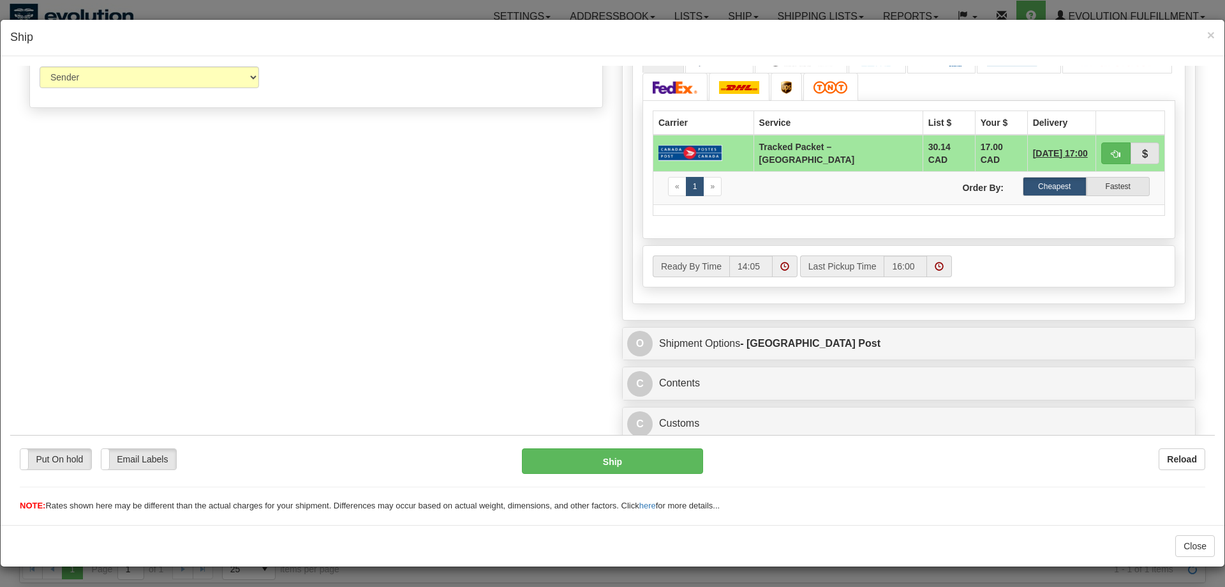
scroll to position [667, 0]
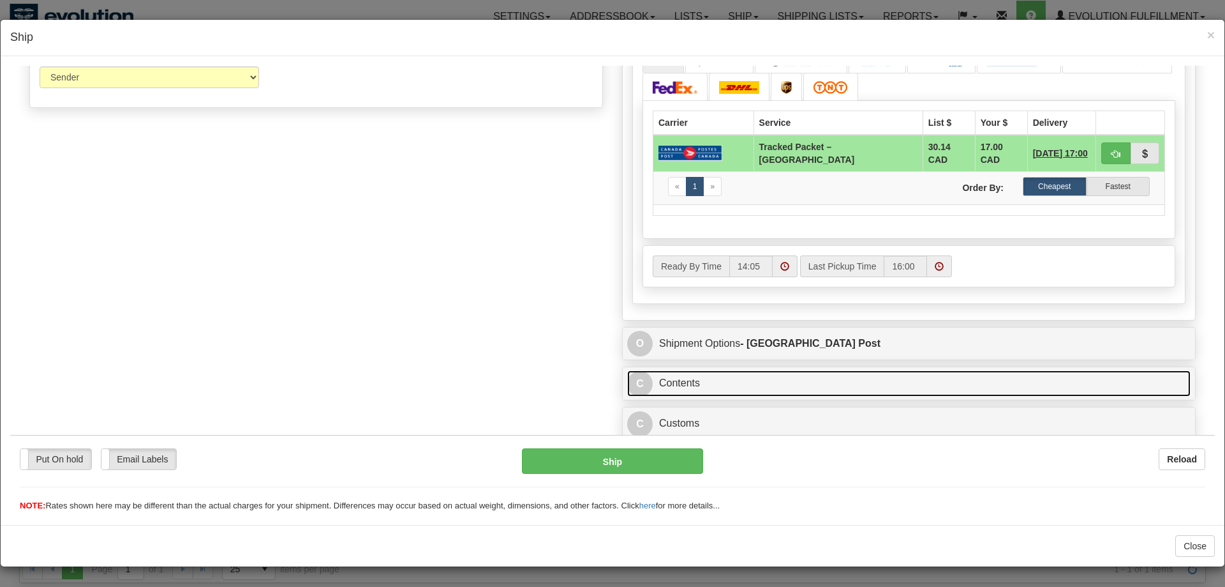
click at [751, 390] on link "C Contents" at bounding box center [909, 383] width 564 height 26
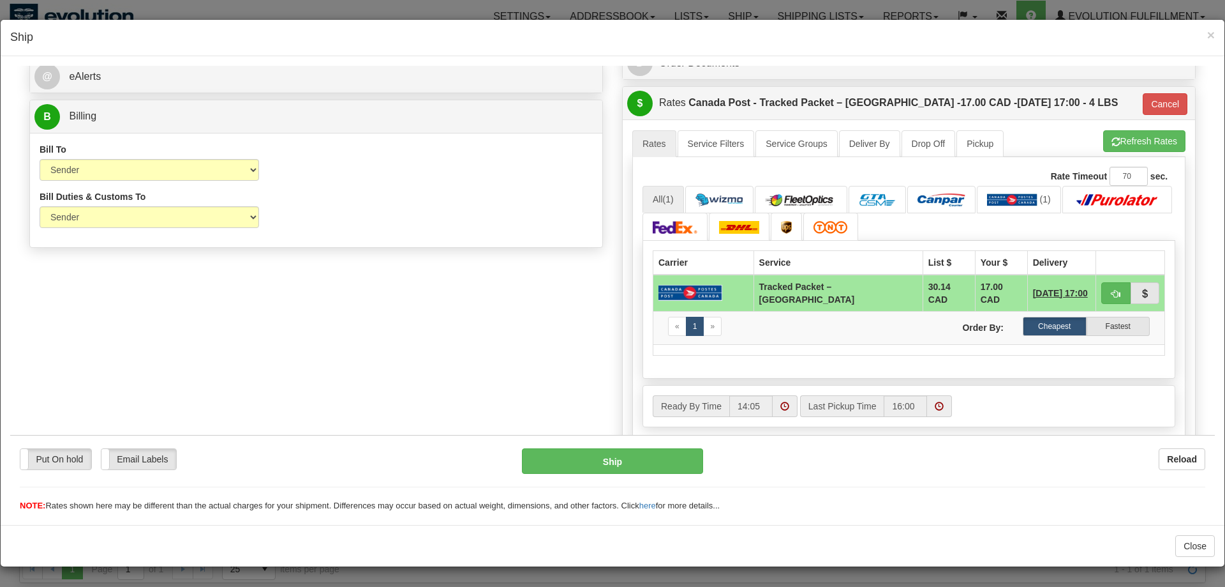
scroll to position [463, 0]
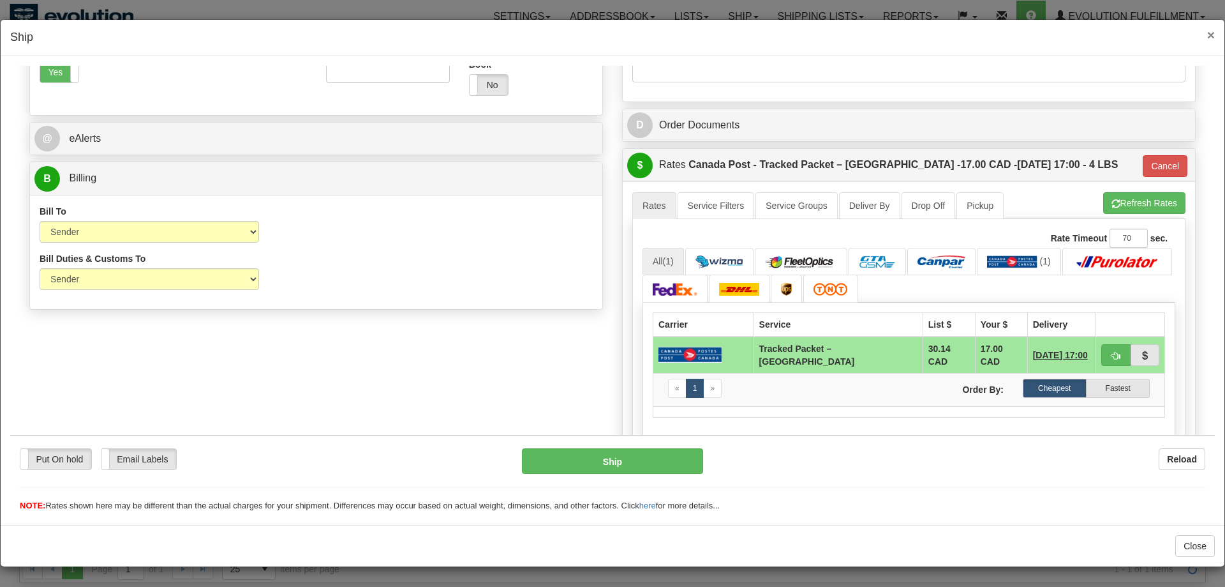
click at [1208, 38] on span "×" at bounding box center [1212, 34] width 8 height 15
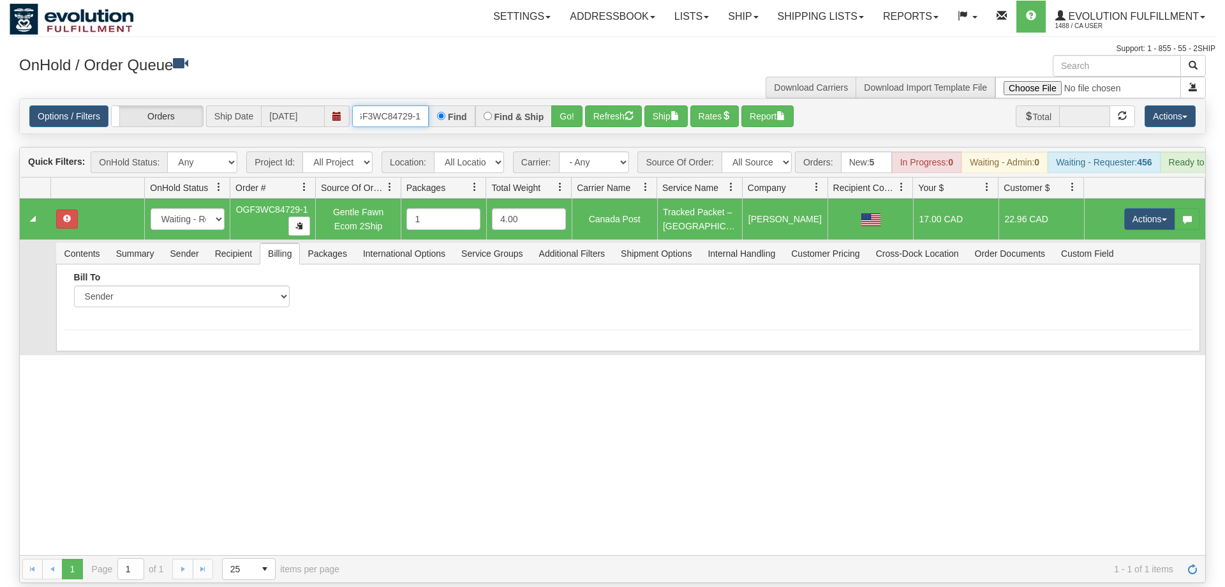
click at [414, 105] on input "OGF3WC84729-1" at bounding box center [390, 116] width 77 height 22
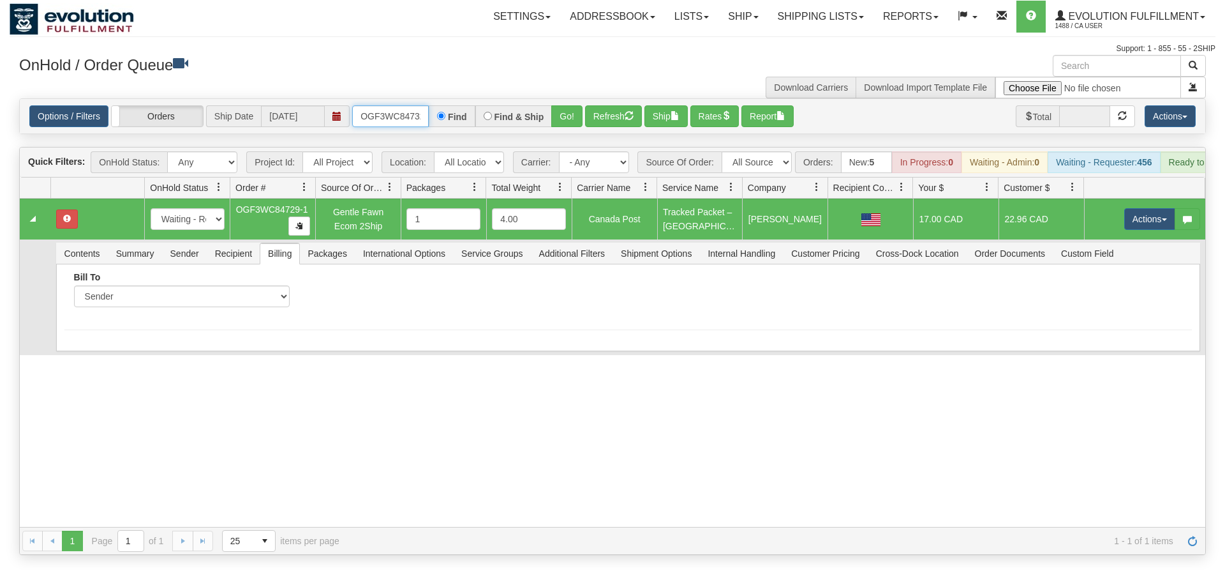
scroll to position [0, 12]
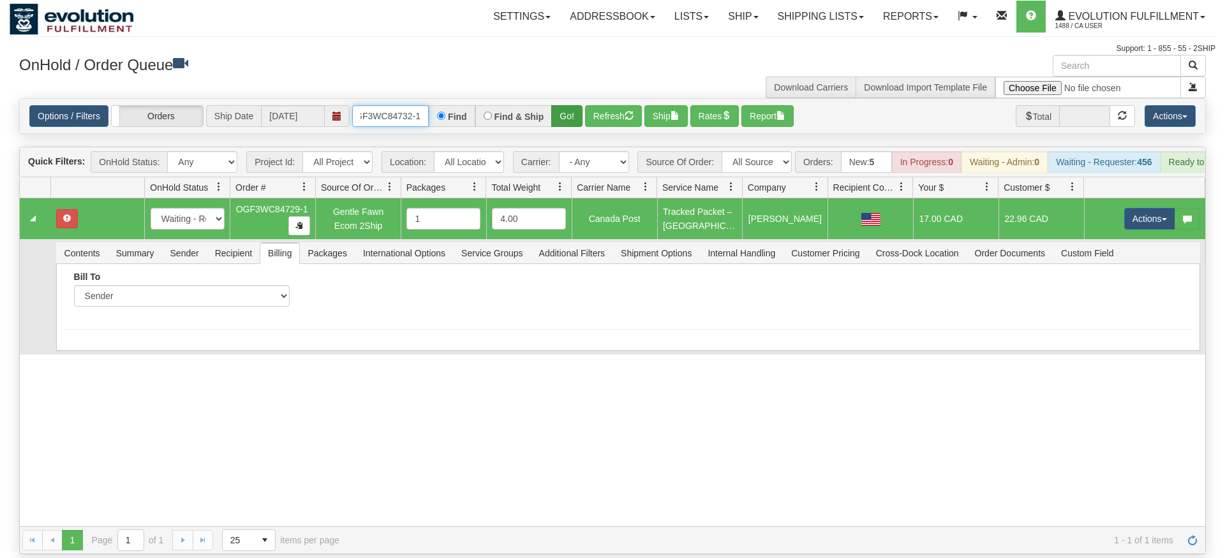
type input "OGF3WC84732-1"
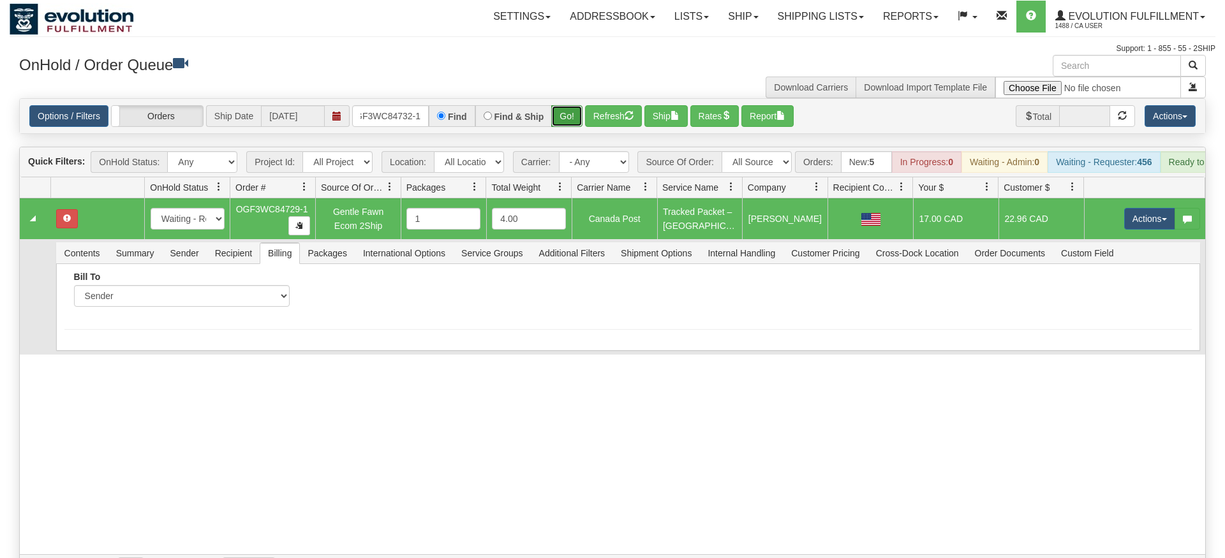
click at [576, 119] on div "Is equal to Is not equal to Contains Does not contains CAD USD EUR ZAR [PERSON_…" at bounding box center [613, 340] width 1206 height 484
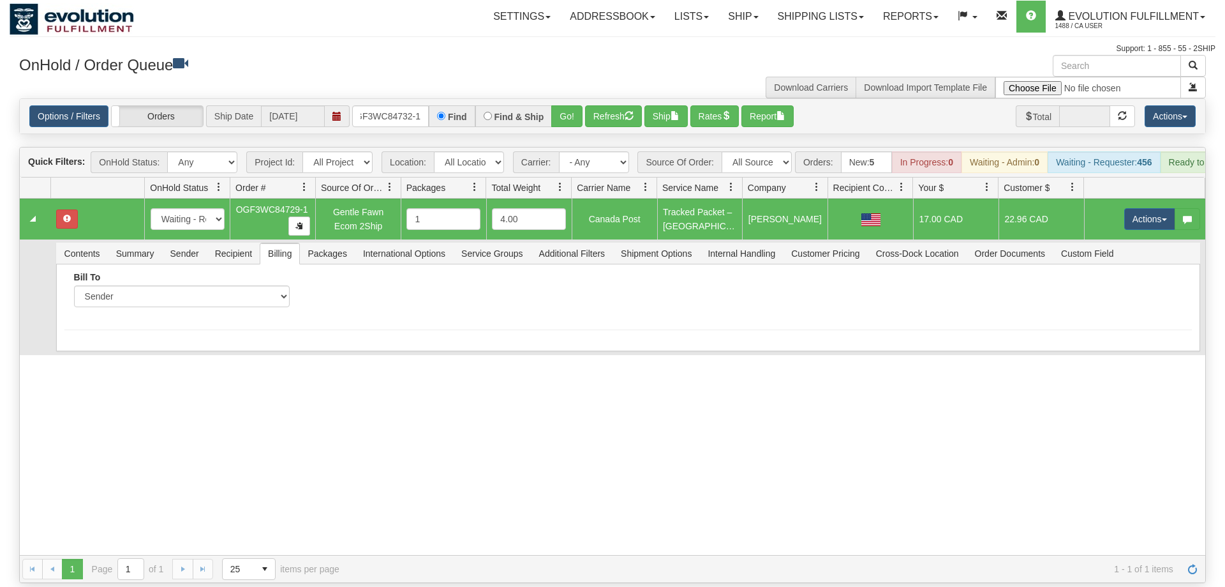
click at [577, 99] on div "Options / Filters Group Shipments Orders Ship Date [DATE] OGF3WC84732-1 Find Fi…" at bounding box center [613, 116] width 1186 height 34
click at [574, 111] on div "Options / Filters Group Shipments Orders Ship Date [DATE] OGF3WC84732-1 Find Fi…" at bounding box center [613, 116] width 1186 height 34
click at [577, 105] on button "Go!" at bounding box center [566, 116] width 31 height 22
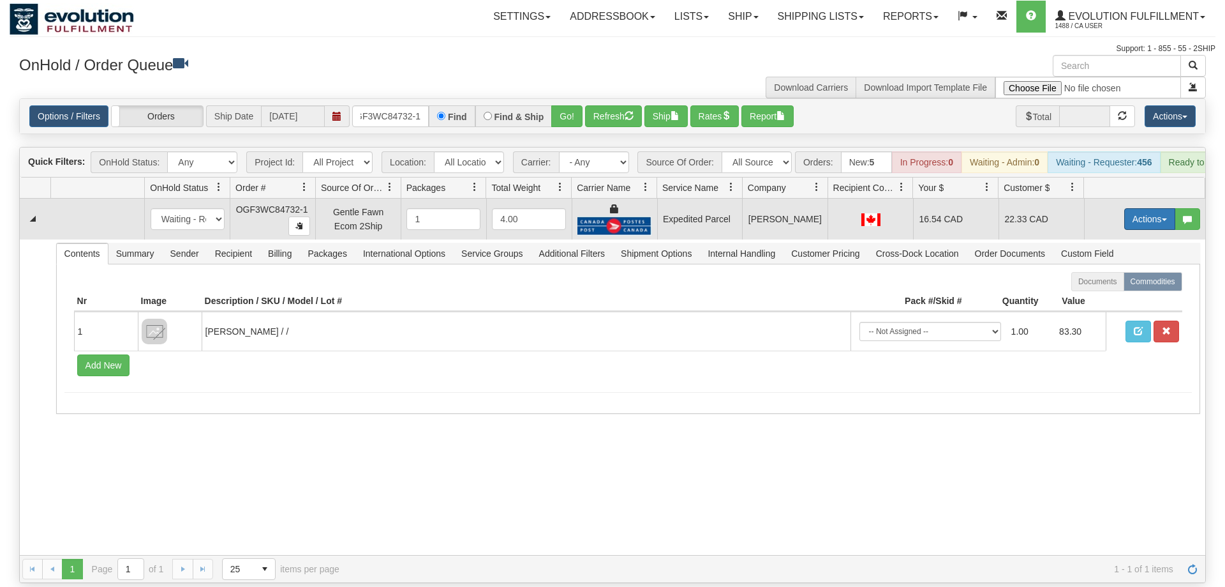
click at [1148, 208] on button "Actions" at bounding box center [1150, 219] width 51 height 22
click at [1118, 285] on link "Ship" at bounding box center [1124, 293] width 102 height 17
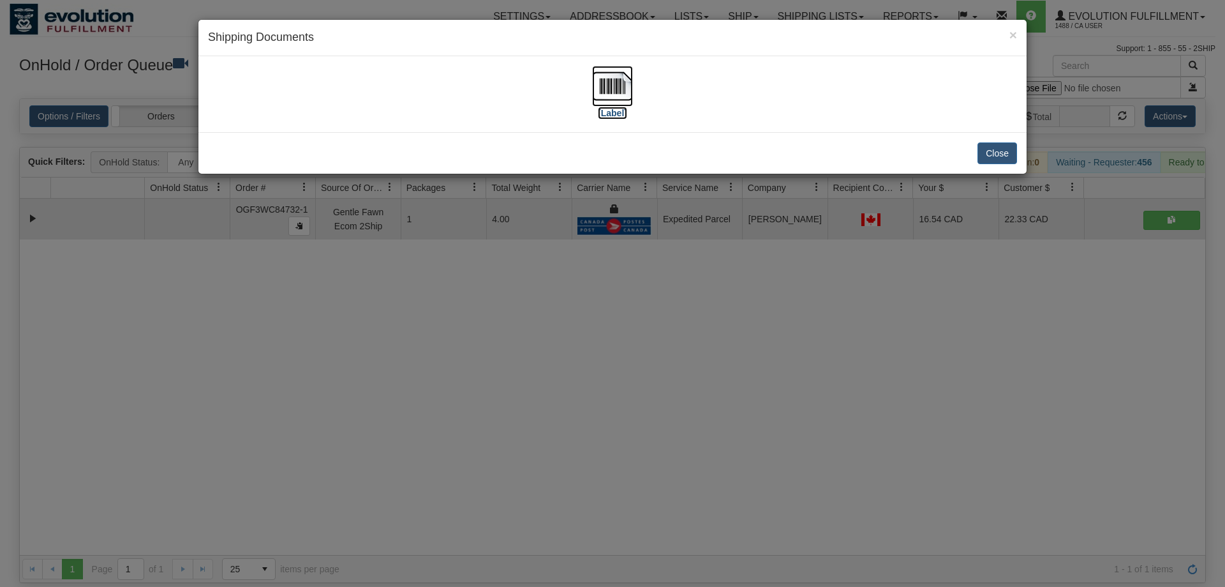
click at [622, 91] on img at bounding box center [612, 86] width 41 height 41
drag, startPoint x: 540, startPoint y: 356, endPoint x: 440, endPoint y: 137, distance: 240.2
click at [540, 349] on div "× Shipping Documents [Label] Close" at bounding box center [612, 293] width 1225 height 587
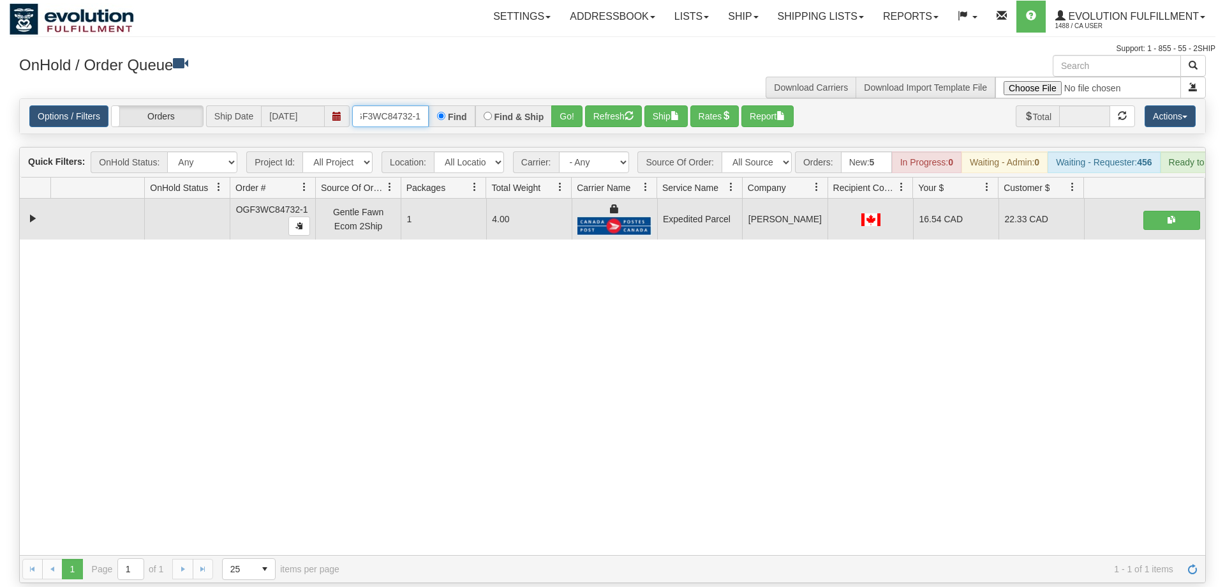
click at [379, 105] on input "OGF3WC84732-1" at bounding box center [390, 116] width 77 height 22
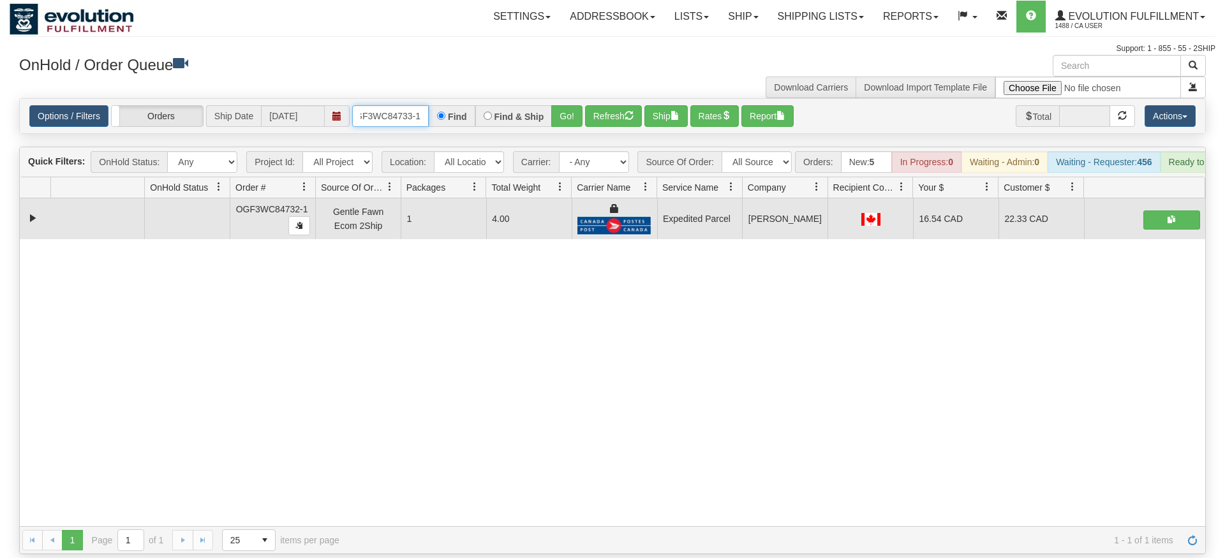
type input "OGF3WC84733-1"
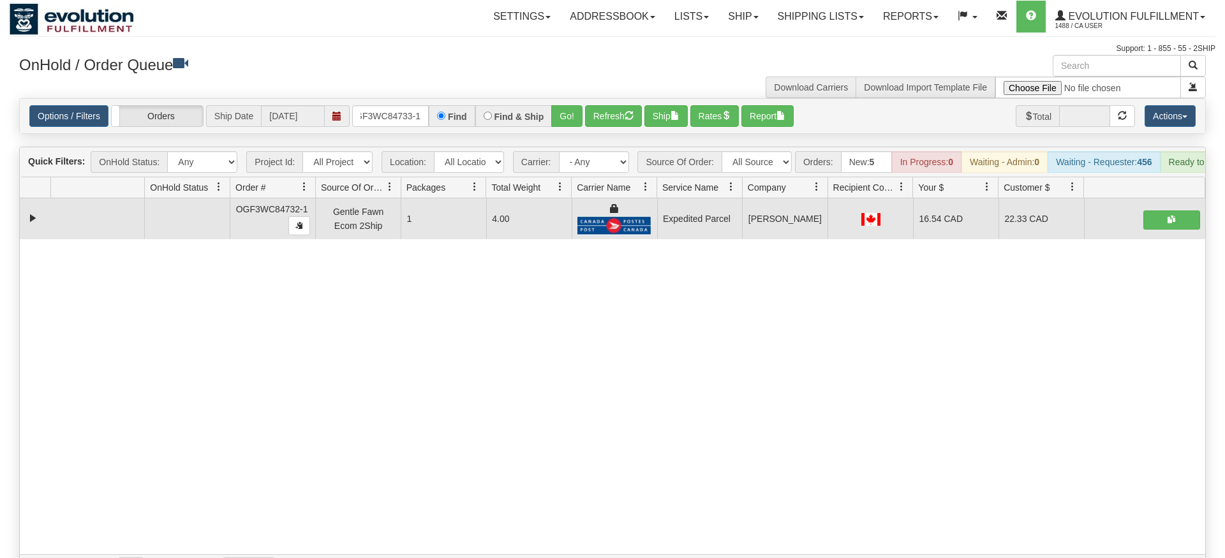
click at [556, 108] on div "Options / Filters Group Shipments Orders Ship Date [DATE] OGF3WC84733-1 Find Fi…" at bounding box center [612, 116] width 1187 height 36
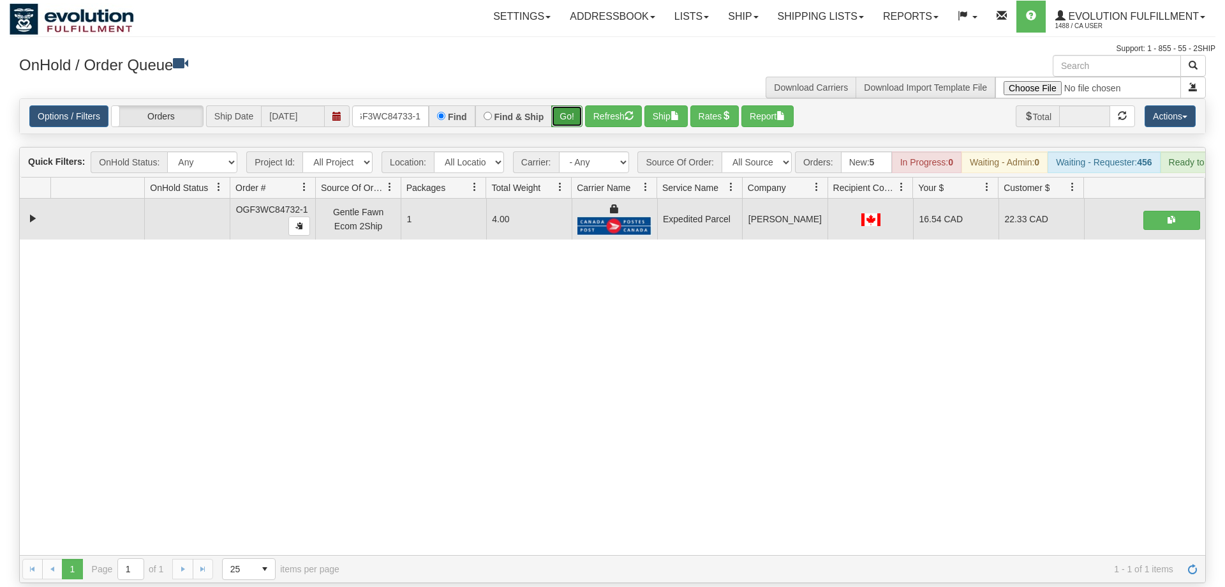
click at [564, 105] on button "Go!" at bounding box center [566, 116] width 31 height 22
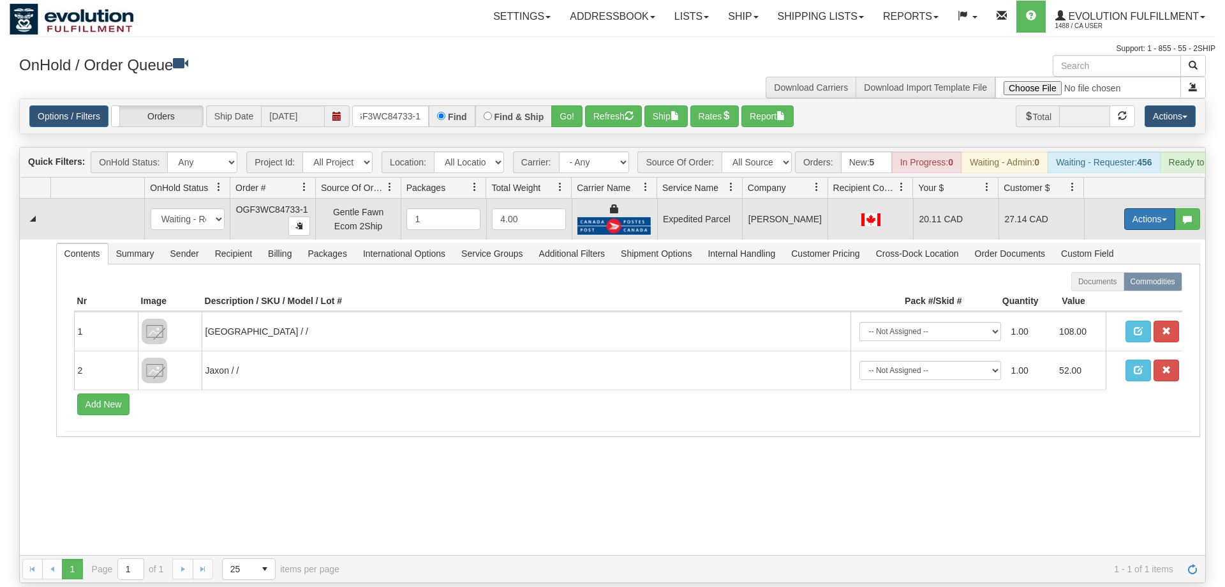
click at [1142, 208] on button "Actions" at bounding box center [1150, 219] width 51 height 22
click at [1121, 285] on link "Ship" at bounding box center [1124, 293] width 102 height 17
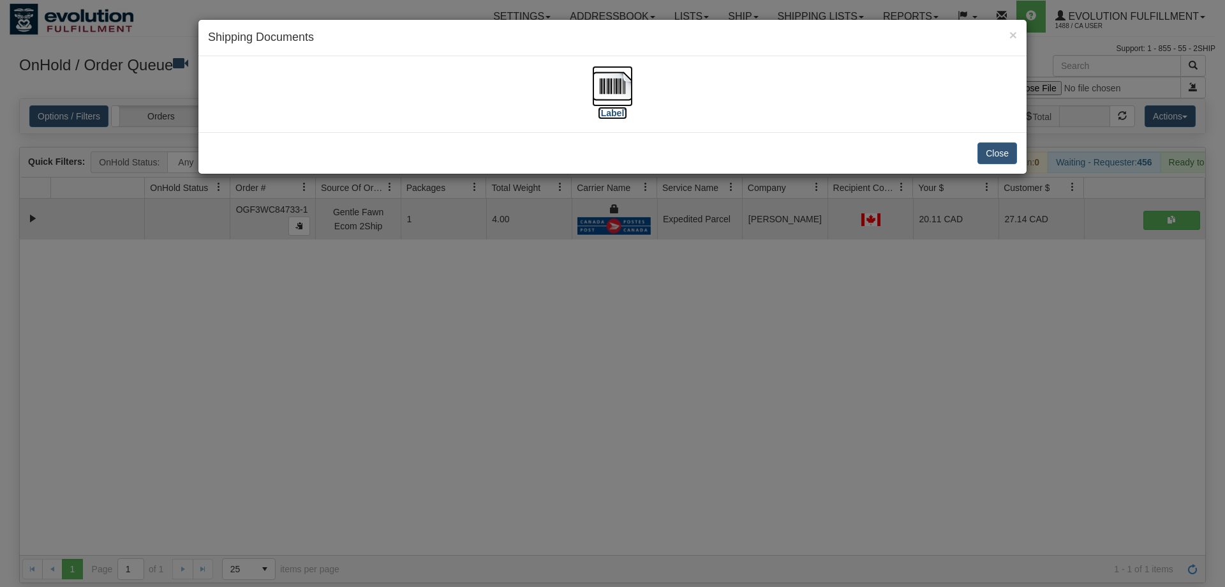
click at [617, 99] on img at bounding box center [612, 86] width 41 height 41
click at [378, 381] on div "× Shipping Documents [Label] Close" at bounding box center [612, 293] width 1225 height 587
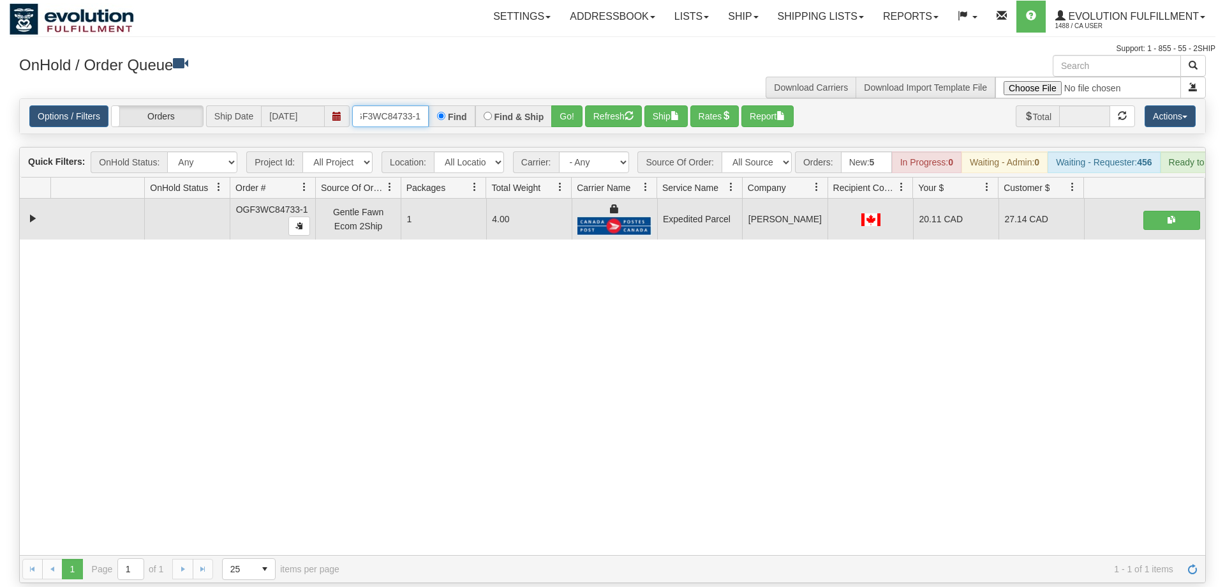
click at [396, 105] on input "OGF3WC84733-1" at bounding box center [390, 116] width 77 height 22
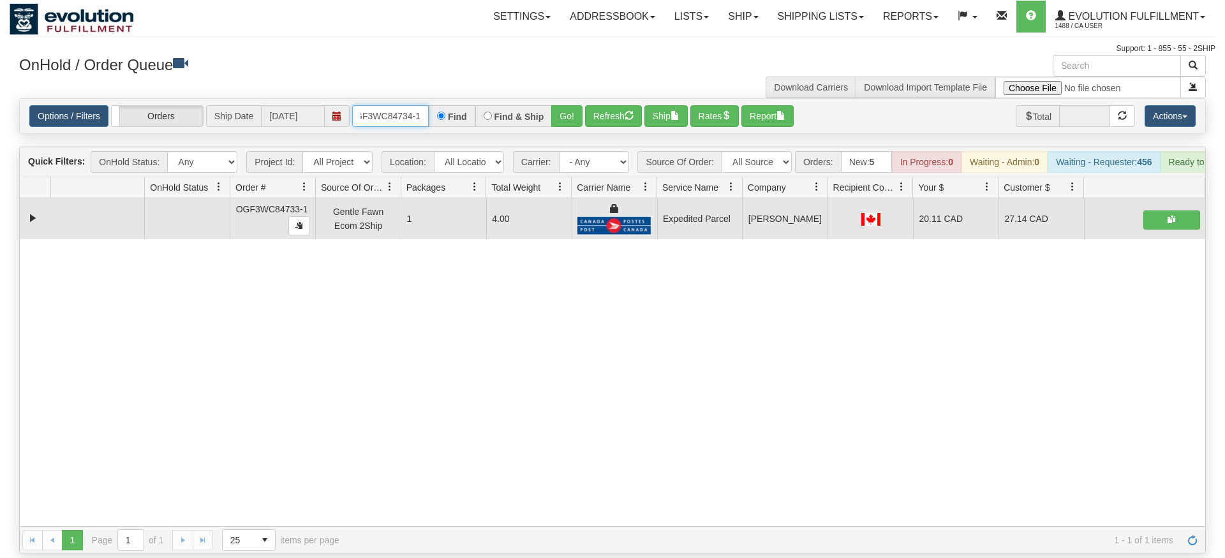
type input "OGF3WC84734-1"
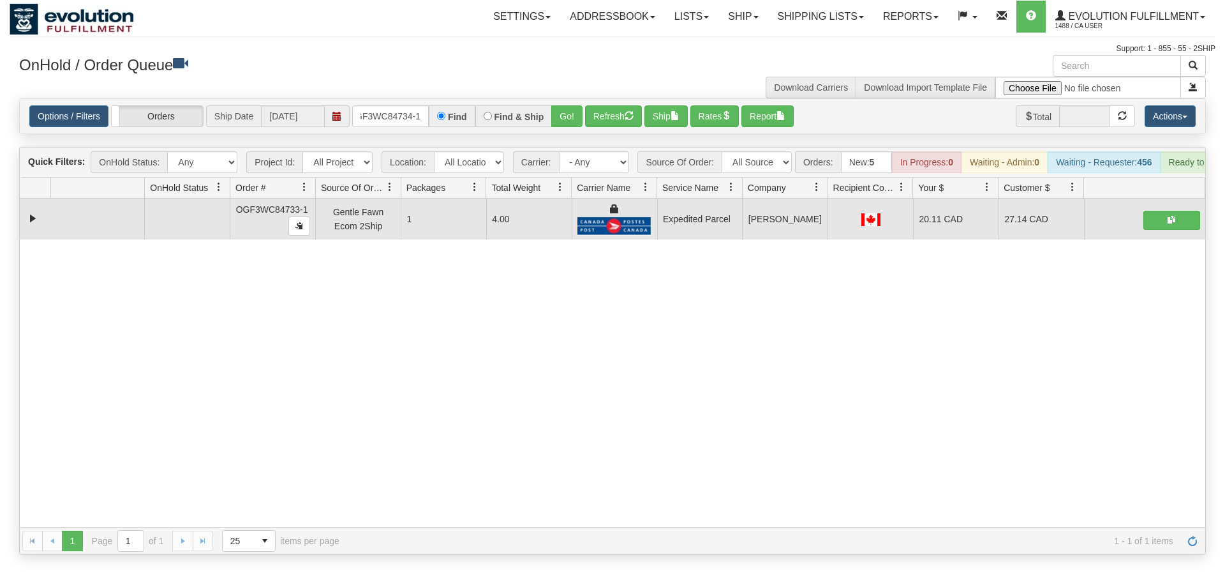
click at [569, 110] on div "Options / Filters Group Shipments Orders Ship Date [DATE] OGF3WC84734-1 Find Fi…" at bounding box center [613, 116] width 1186 height 34
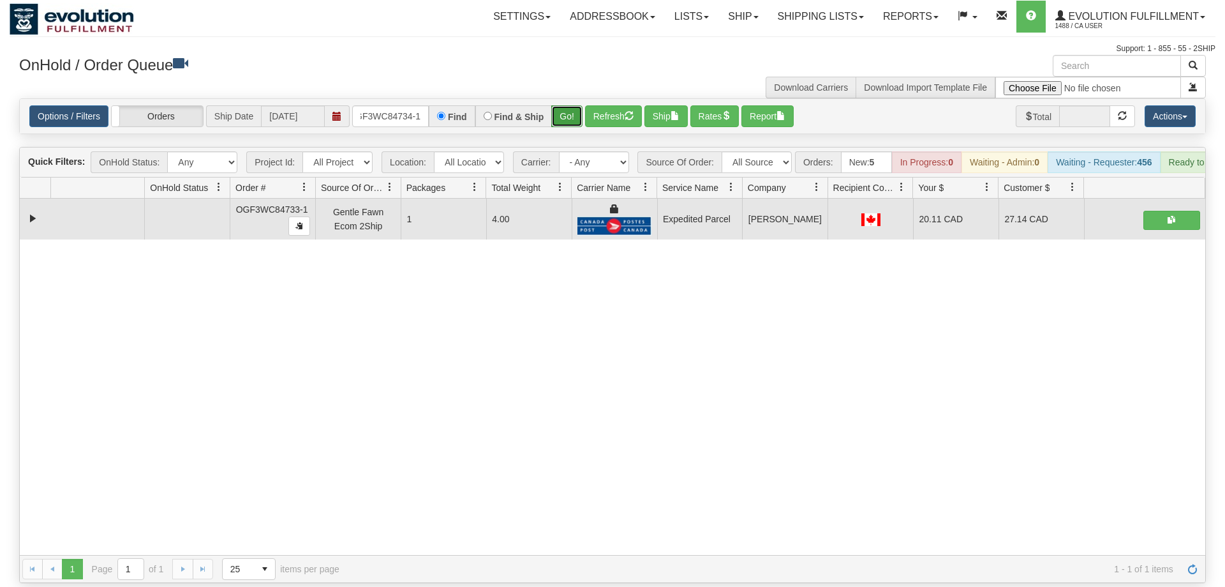
click at [574, 105] on button "Go!" at bounding box center [566, 116] width 31 height 22
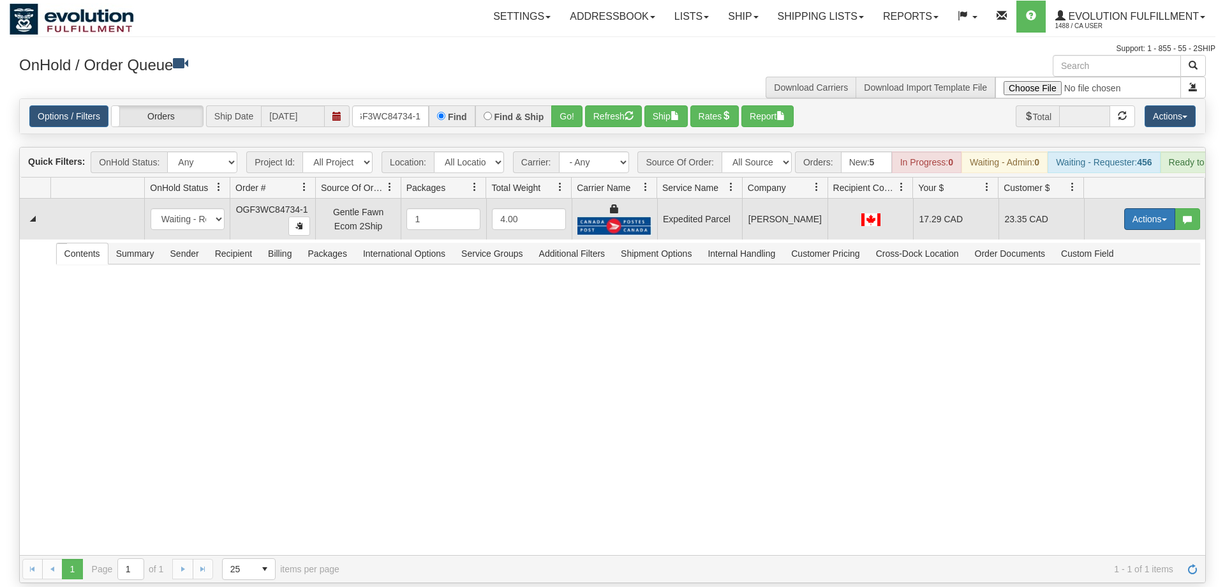
click at [1125, 208] on button "Actions" at bounding box center [1150, 219] width 51 height 22
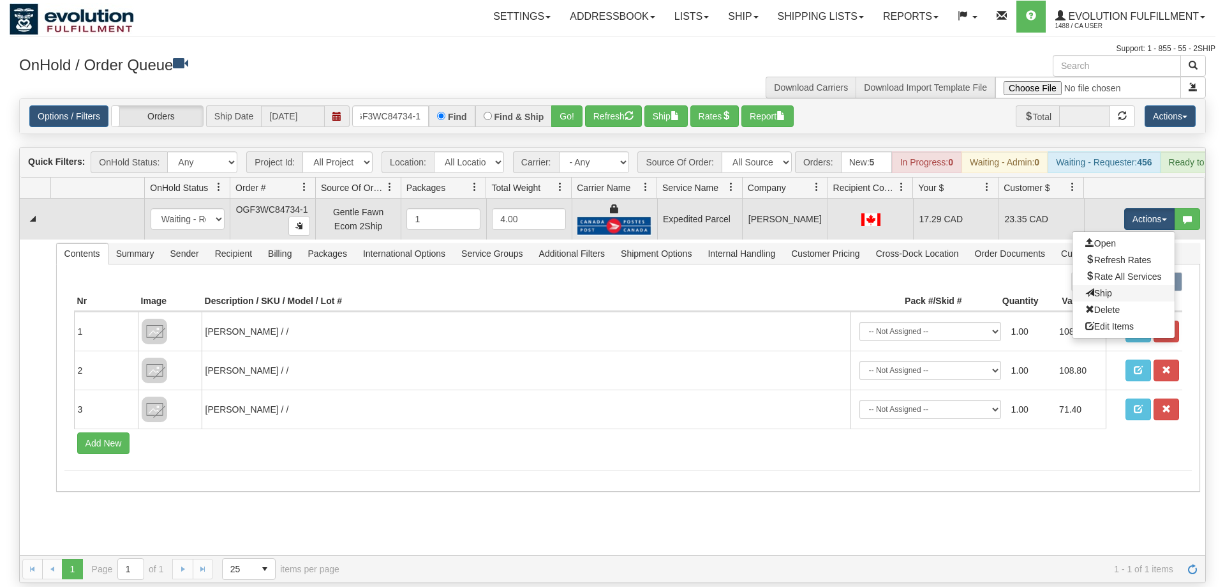
click at [1122, 285] on link "Ship" at bounding box center [1124, 293] width 102 height 17
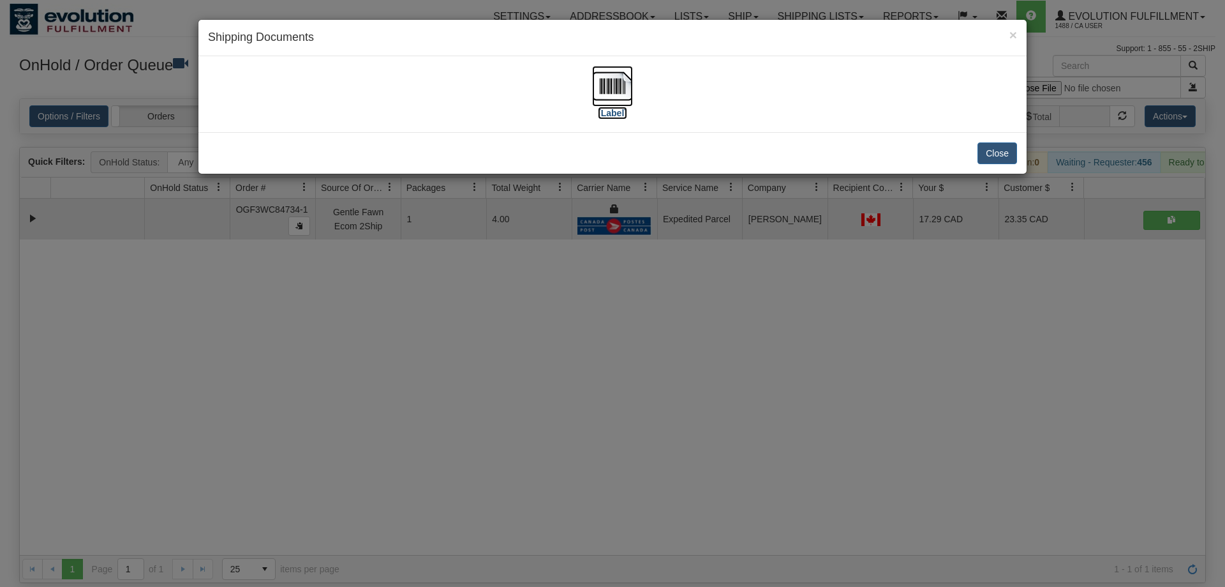
click at [619, 88] on img at bounding box center [612, 86] width 41 height 41
click at [427, 249] on div "× Shipping Documents [Label] Close" at bounding box center [612, 293] width 1225 height 587
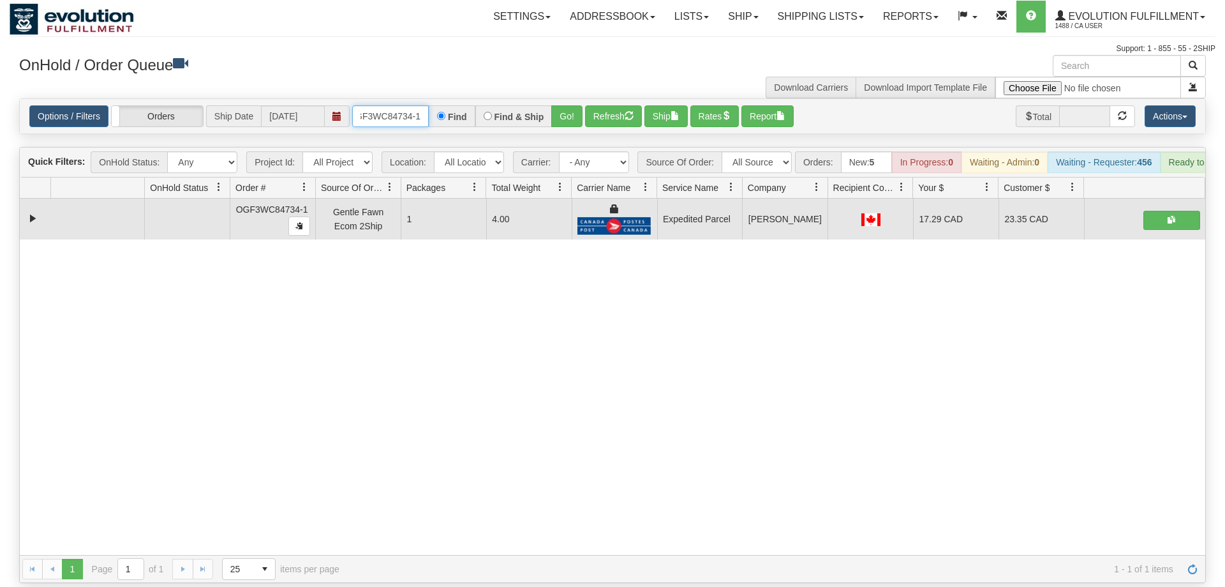
click at [410, 105] on input "OGF3WC84734-1" at bounding box center [390, 116] width 77 height 22
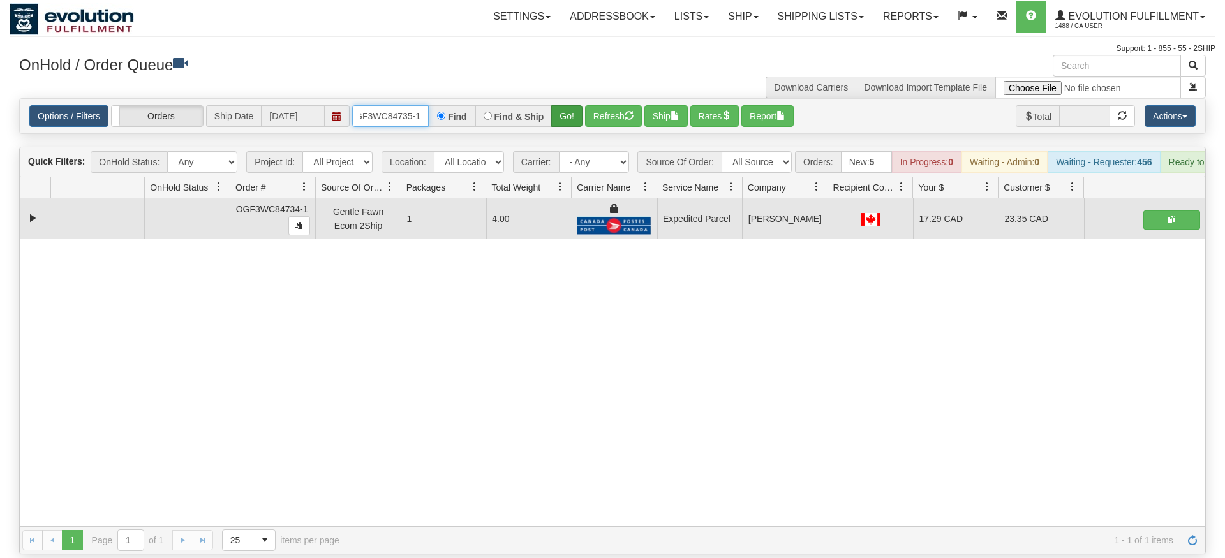
type input "OGF3WC84735-1"
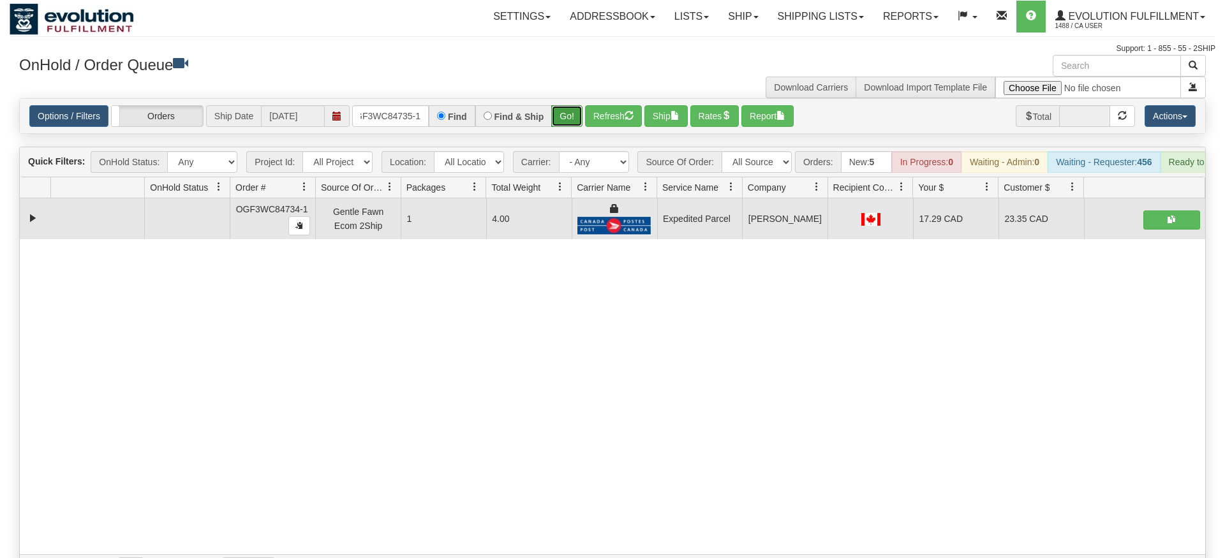
click at [577, 130] on div "Is equal to Is not equal to Contains Does not contains CAD USD EUR ZAR [PERSON_…" at bounding box center [613, 340] width 1206 height 484
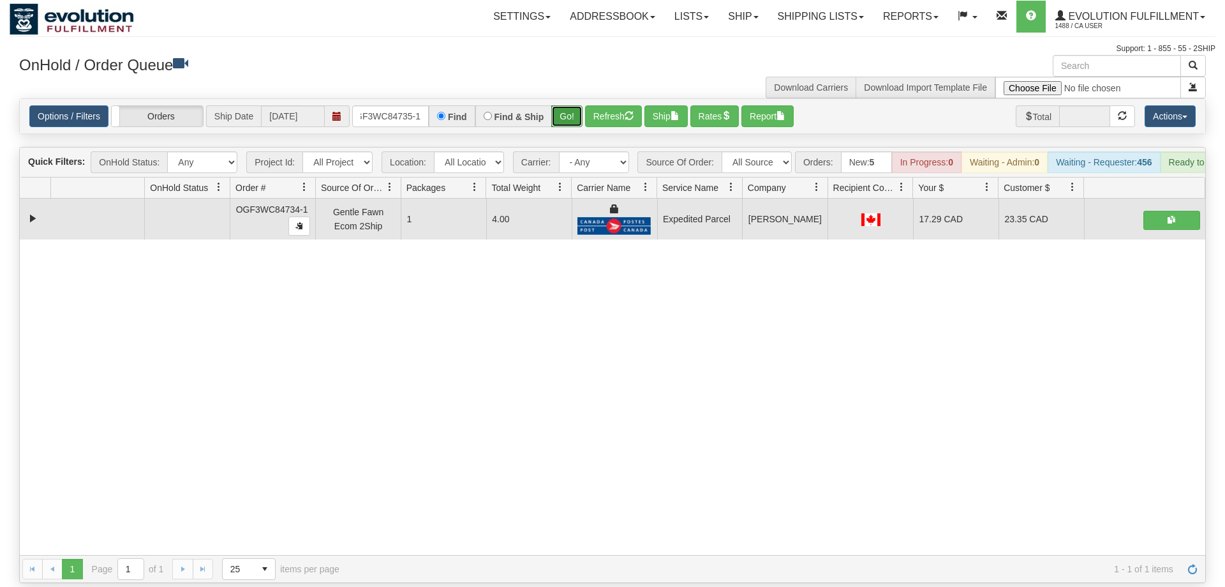
click at [581, 105] on button "Go!" at bounding box center [566, 116] width 31 height 22
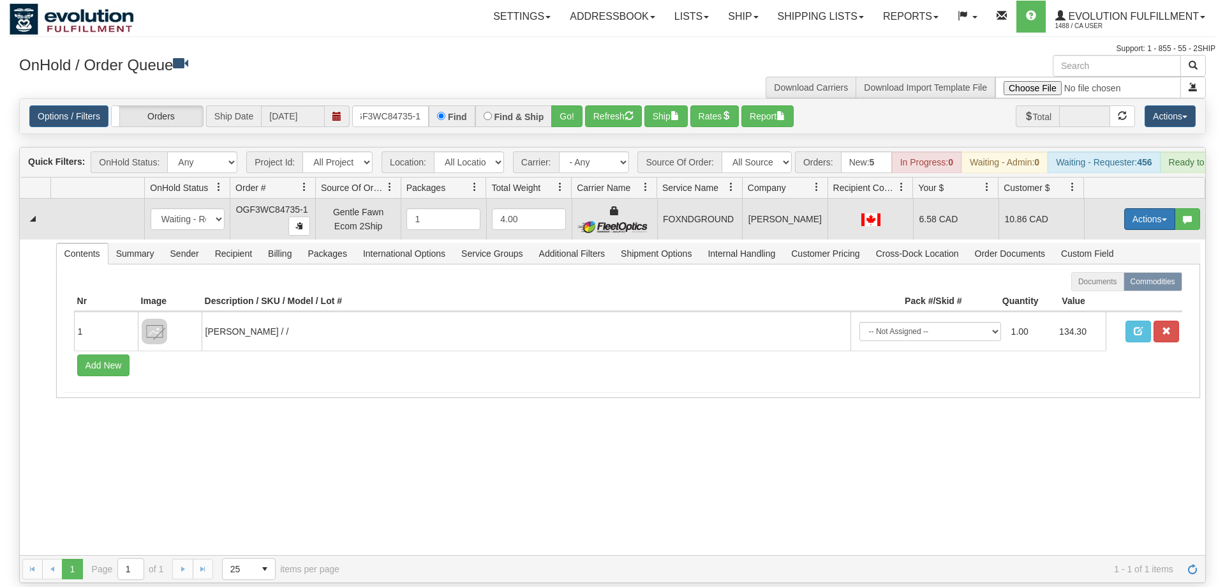
click at [1138, 208] on button "Actions" at bounding box center [1150, 219] width 51 height 22
click at [1127, 285] on link "Ship" at bounding box center [1124, 293] width 102 height 17
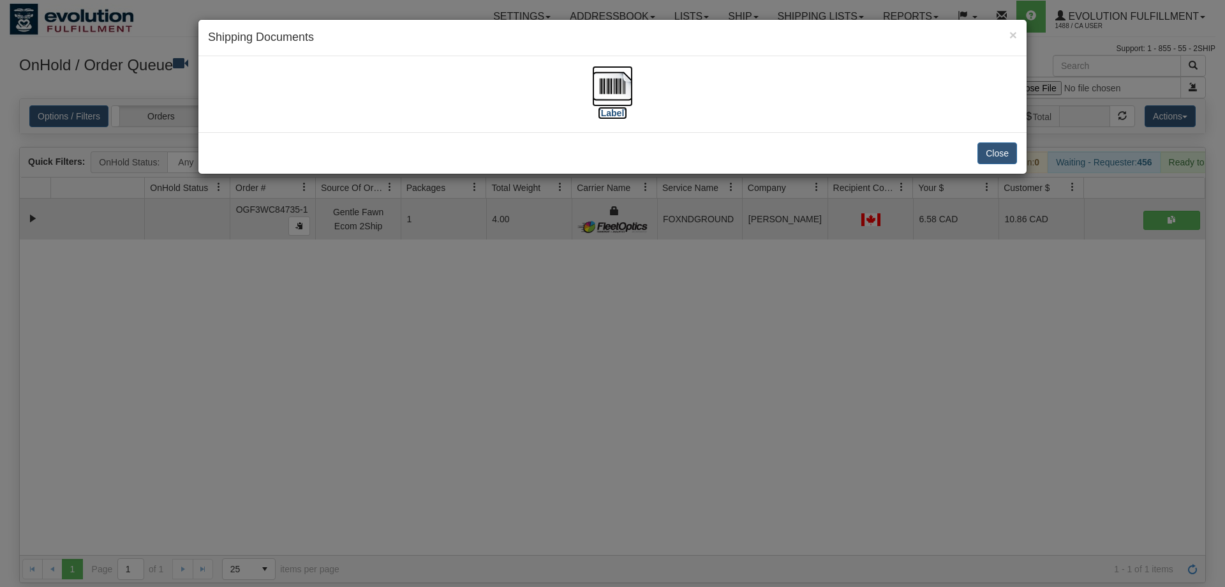
click at [618, 78] on img at bounding box center [612, 86] width 41 height 41
click at [498, 456] on div "× Shipping Documents [Label] Close" at bounding box center [612, 293] width 1225 height 587
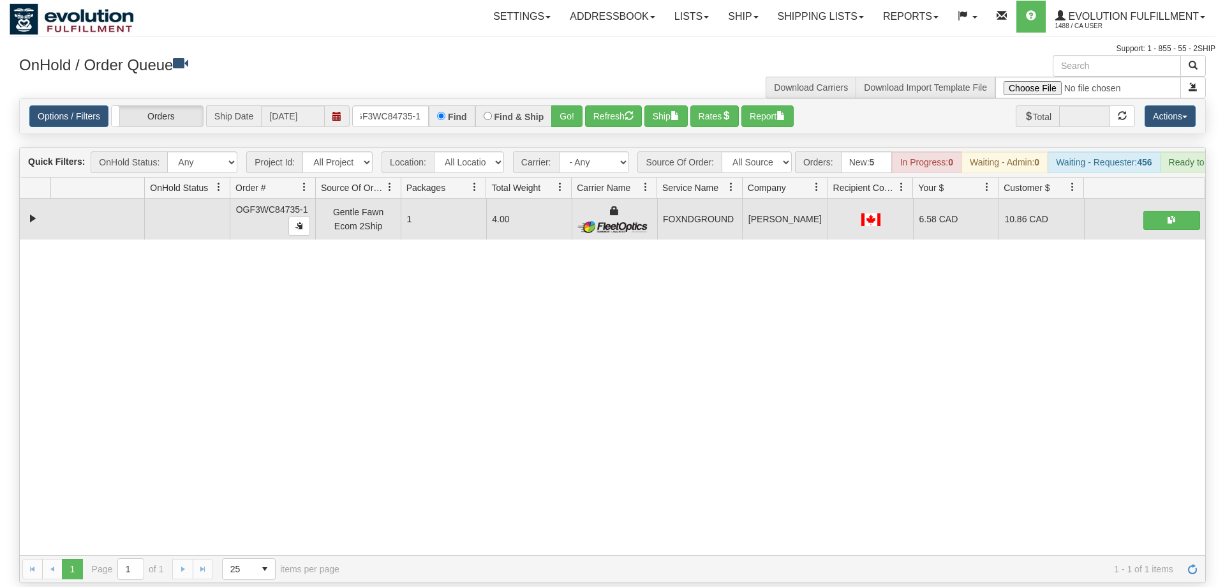
click at [266, 378] on div "31482471 EVOLUTION V3 90737336 90737337 OGF3WC84735-1 Gentle Fawn Ecom 2Ship 1 …" at bounding box center [613, 376] width 1186 height 356
click at [401, 105] on input "OGF3WC84735-1" at bounding box center [390, 116] width 77 height 22
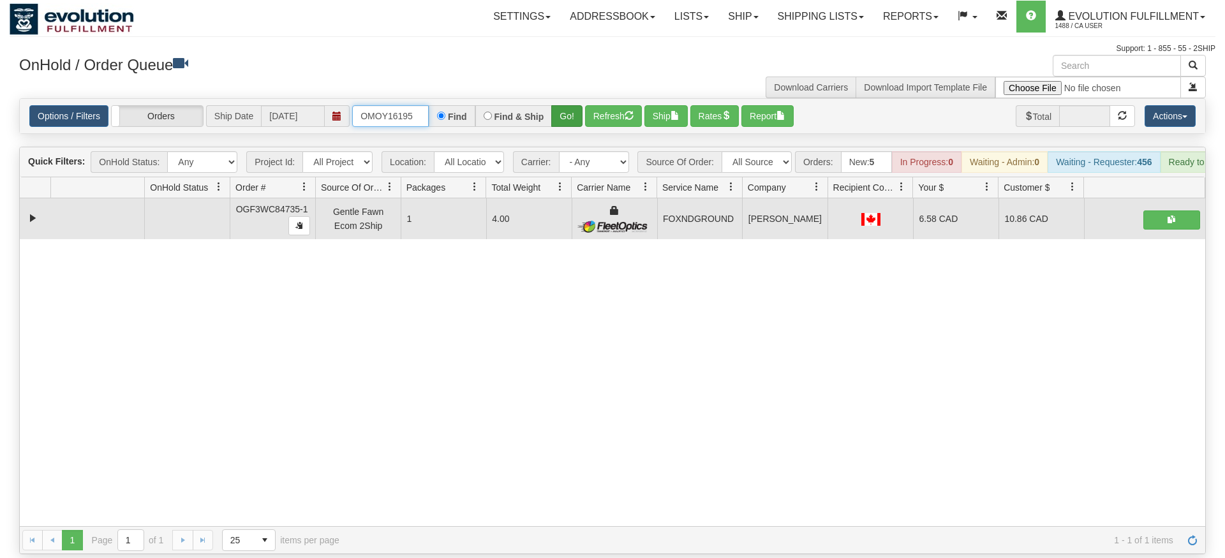
type input "OMOY16195"
click at [569, 130] on div "Is equal to Is not equal to Contains Does not contains CAD USD EUR ZAR [PERSON_…" at bounding box center [613, 326] width 1206 height 456
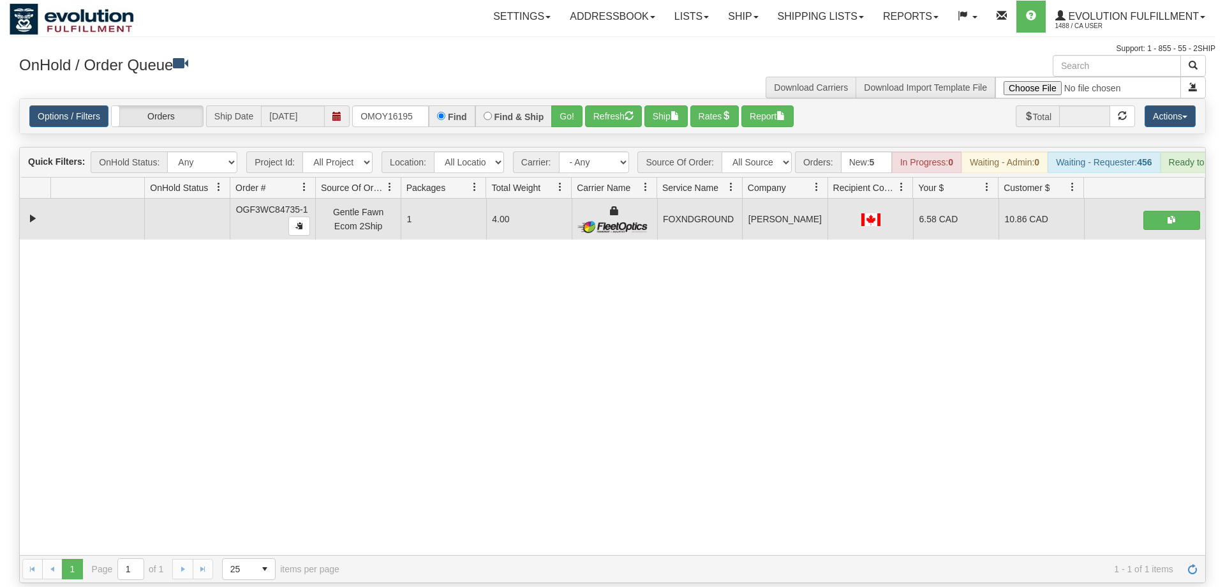
click at [569, 110] on div "Options / Filters Group Shipments Orders Ship Date [DATE] OMOY16195 Find Find &…" at bounding box center [613, 116] width 1186 height 34
click at [568, 108] on button "Go!" at bounding box center [566, 116] width 31 height 22
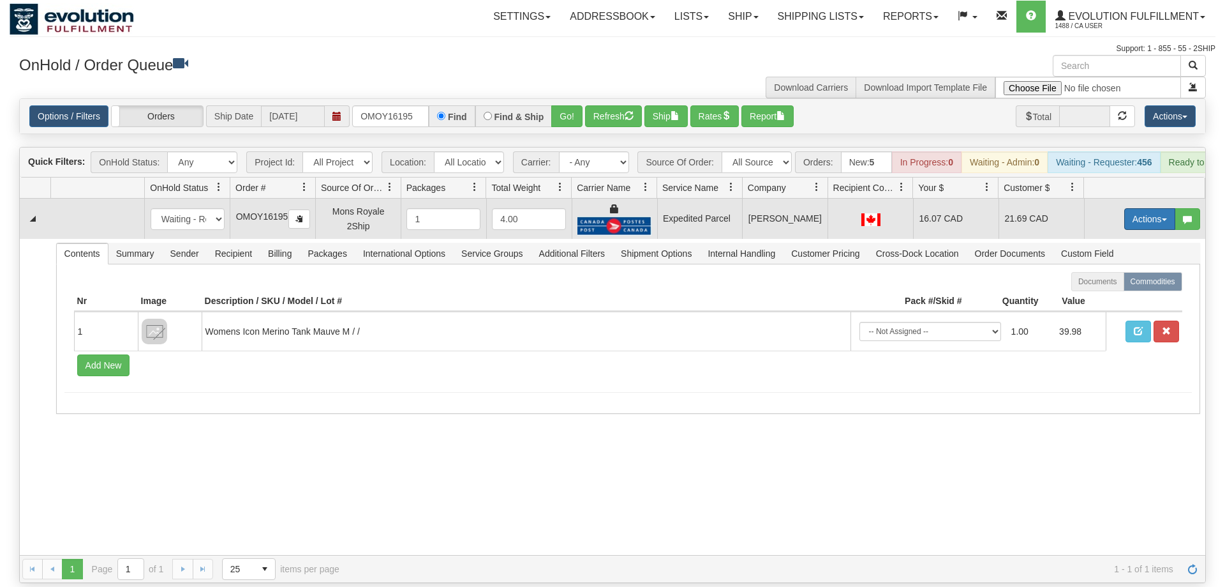
click at [1134, 208] on button "Actions" at bounding box center [1150, 219] width 51 height 22
click at [1128, 285] on link "Ship" at bounding box center [1124, 293] width 102 height 17
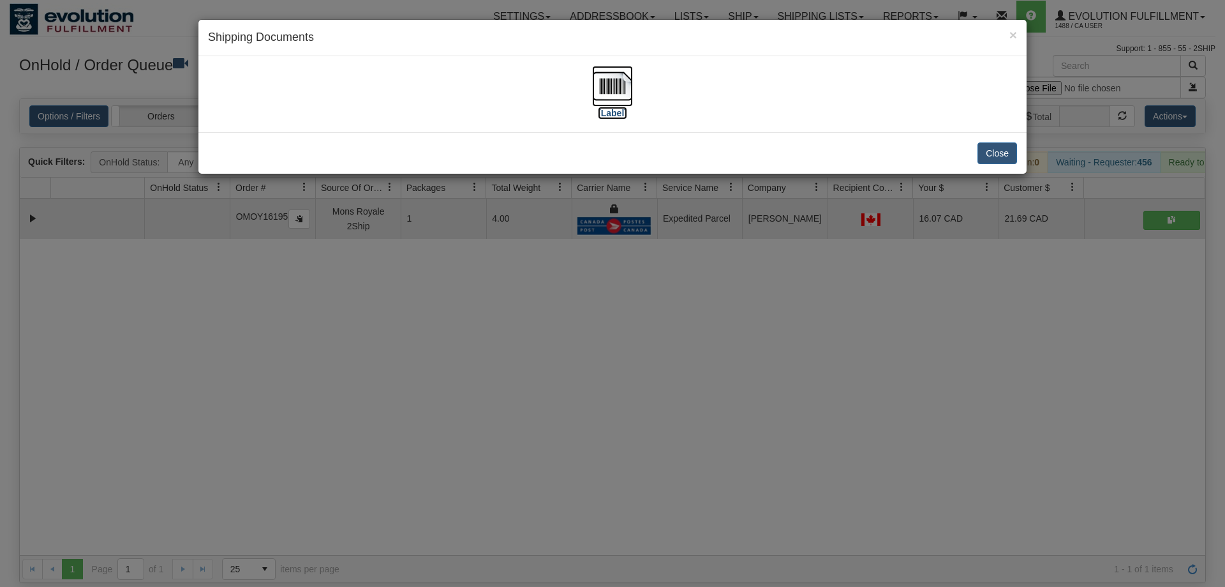
click at [599, 91] on img at bounding box center [612, 86] width 41 height 41
click at [571, 446] on div "× Shipping Documents [Label] Close" at bounding box center [612, 293] width 1225 height 587
